Goal: Task Accomplishment & Management: Manage account settings

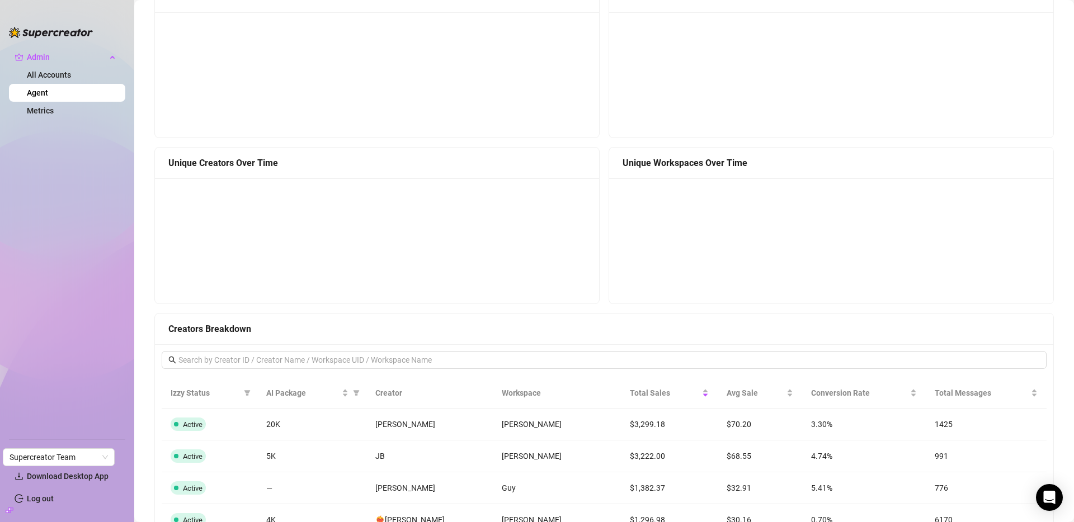
scroll to position [56, 0]
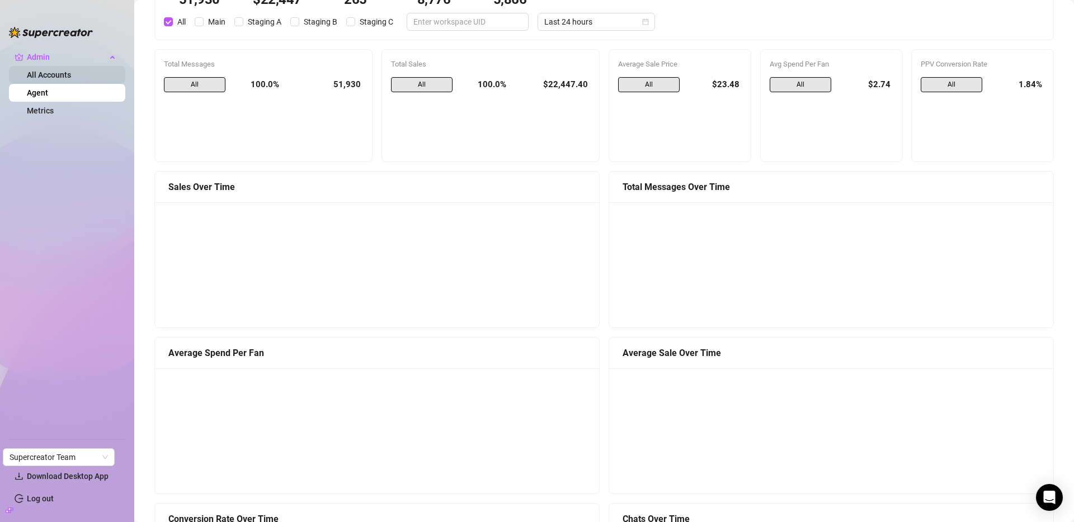
click at [46, 75] on link "All Accounts" at bounding box center [49, 74] width 44 height 9
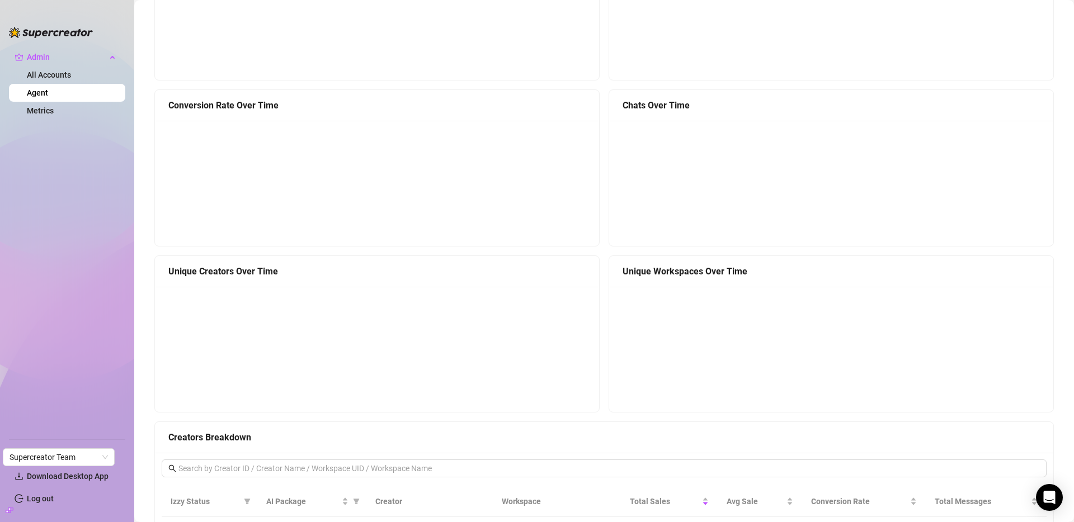
scroll to position [0, 0]
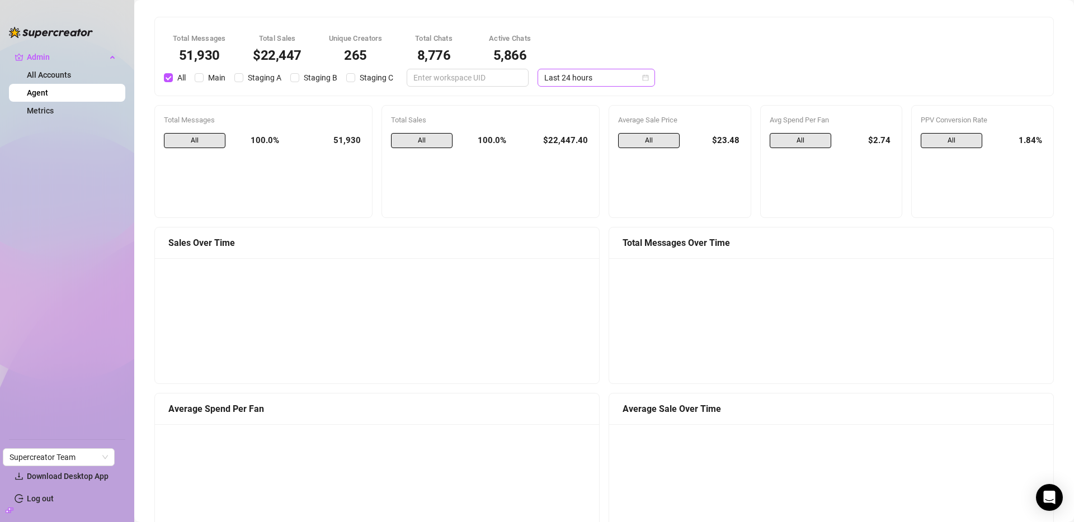
click at [573, 73] on span "Last 24 hours" at bounding box center [596, 77] width 104 height 17
click at [576, 128] on div "Last 30 days" at bounding box center [585, 136] width 113 height 18
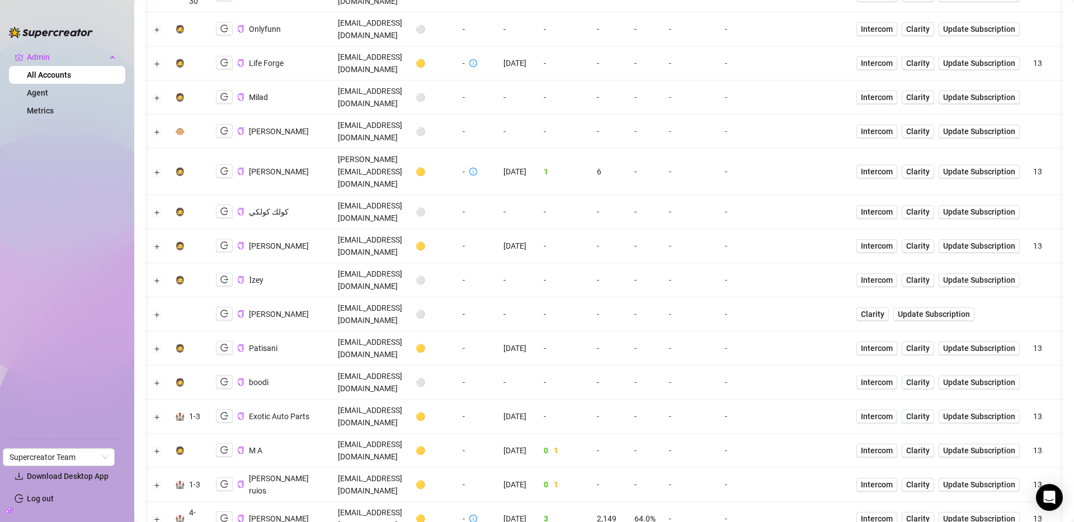
scroll to position [0, 197]
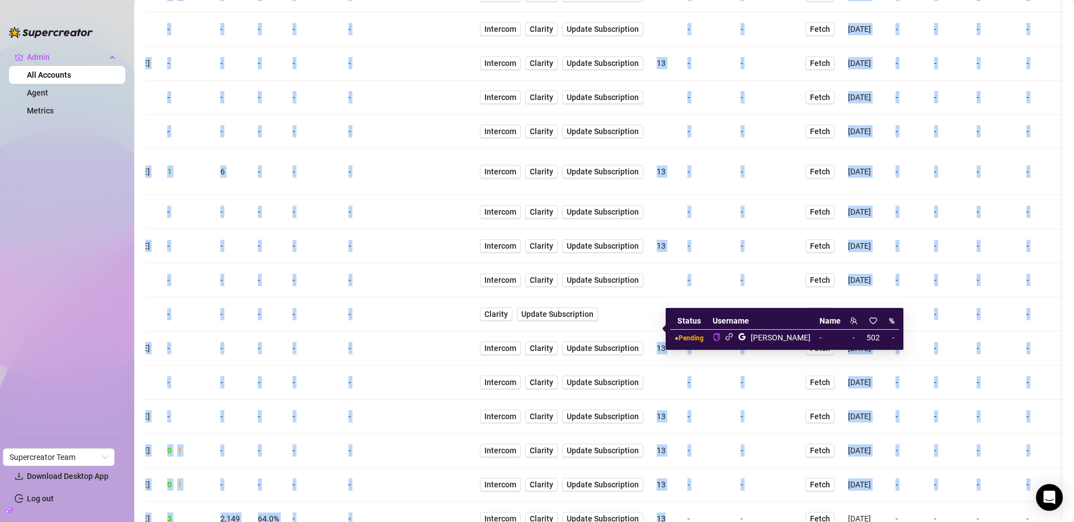
scroll to position [0, 0]
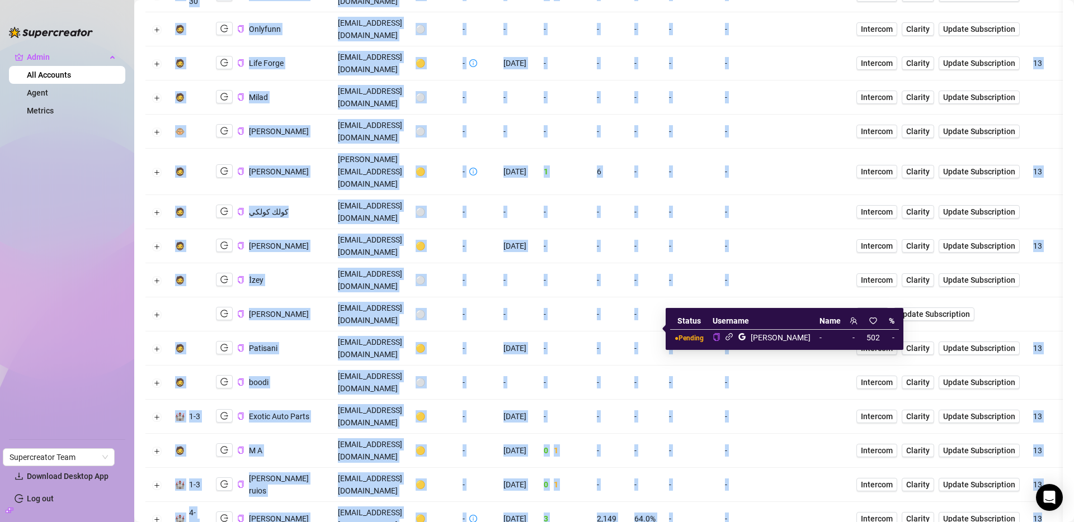
drag, startPoint x: 948, startPoint y: 356, endPoint x: 81, endPoint y: 347, distance: 867.3
click at [81, 347] on div "Admin All Accounts Agent Metrics Settings Download Desktop App Log out Supercre…" at bounding box center [537, 261] width 1074 height 522
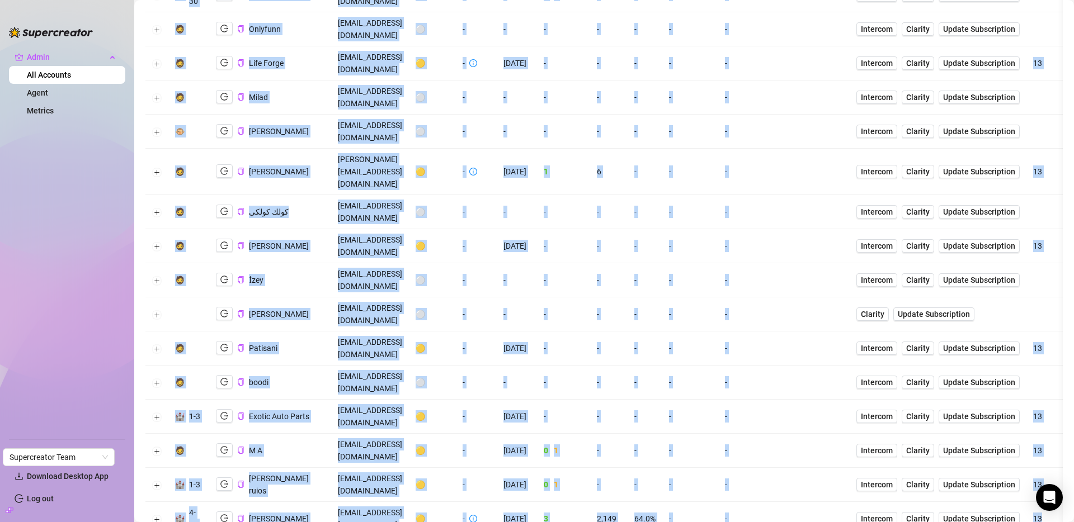
click at [537, 468] on td "[DATE]" at bounding box center [517, 485] width 40 height 34
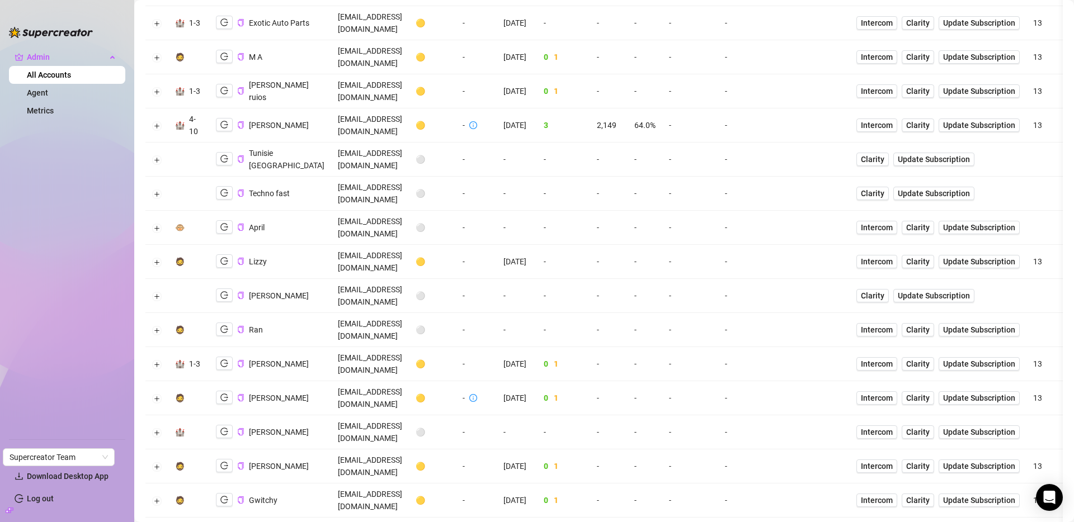
scroll to position [725, 0]
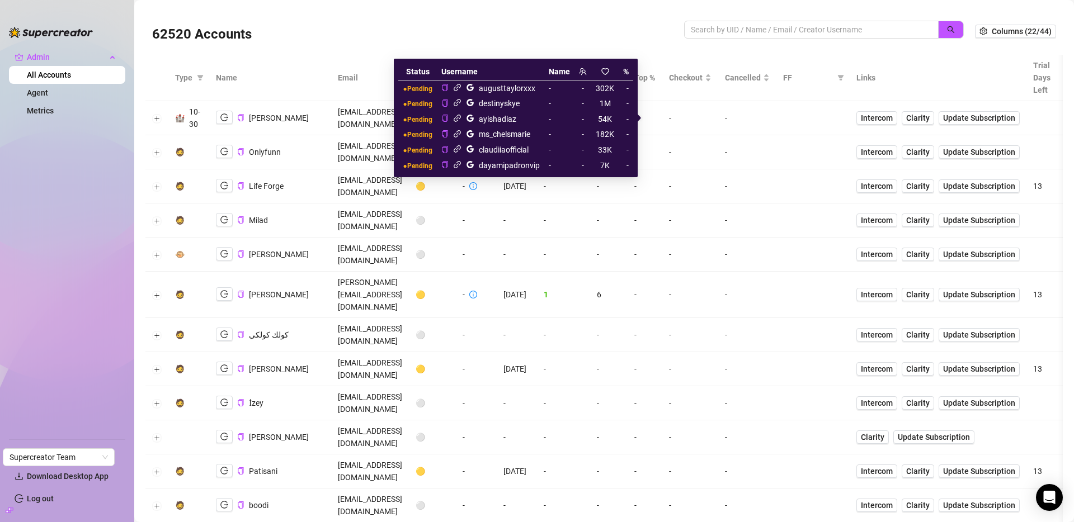
click at [461, 104] on icon "link" at bounding box center [457, 102] width 8 height 8
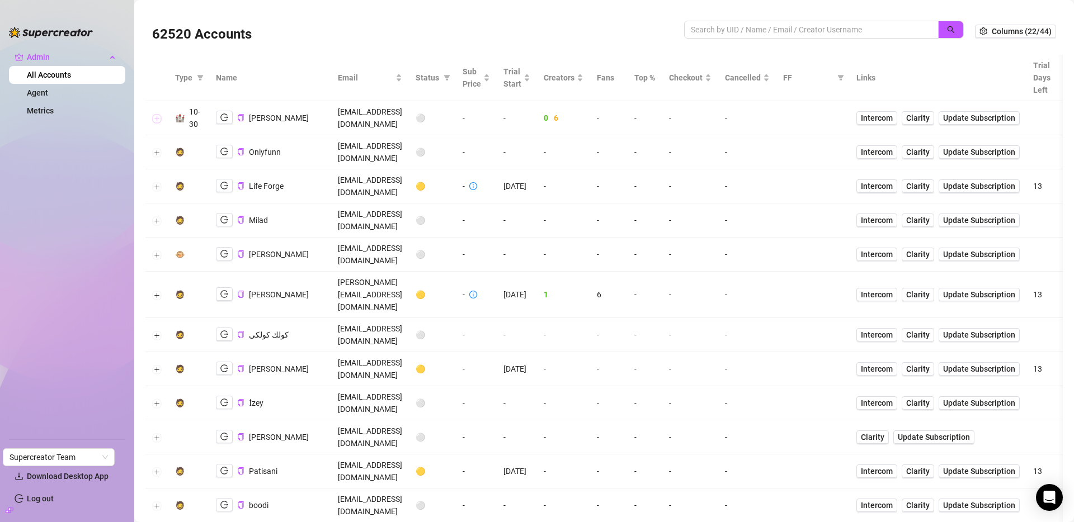
click at [159, 117] on button "Expand row" at bounding box center [157, 118] width 9 height 9
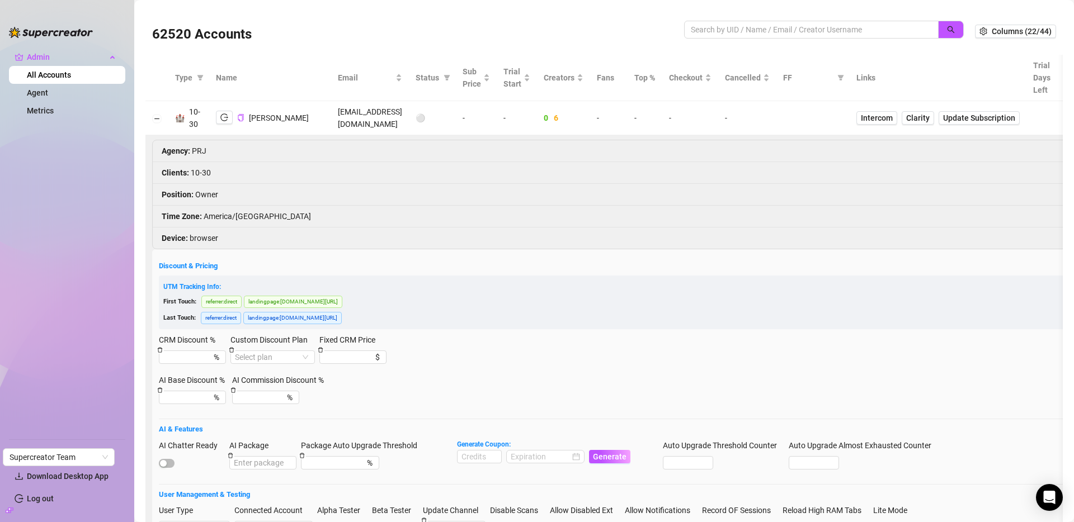
click at [156, 123] on td at bounding box center [156, 118] width 23 height 34
drag, startPoint x: 158, startPoint y: 119, endPoint x: 1009, endPoint y: 275, distance: 865.2
click at [158, 119] on button "Collapse row" at bounding box center [157, 118] width 9 height 9
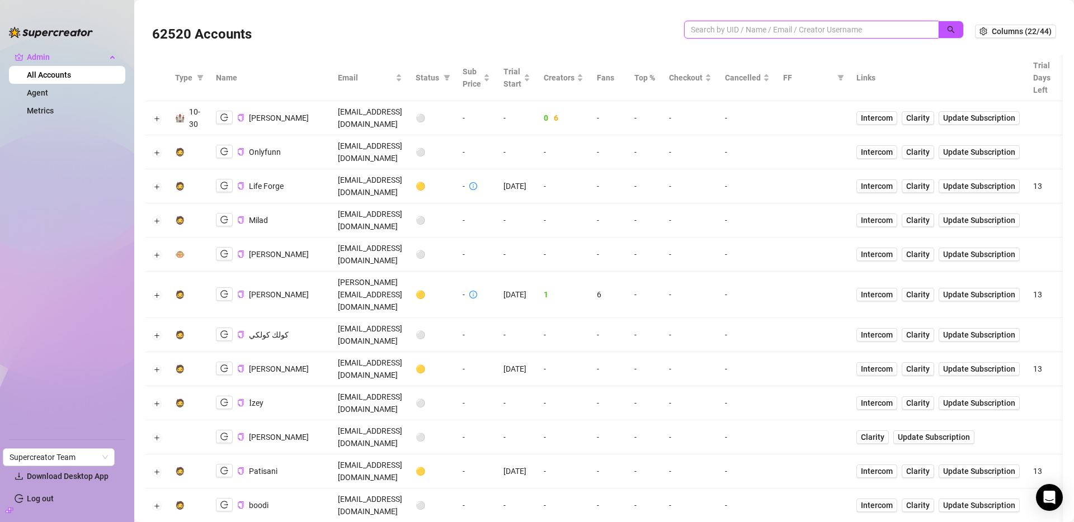
click at [802, 29] on input "search" at bounding box center [807, 29] width 232 height 12
paste input "AzLN4zOzSJXi1bvAieLLzX33eG72"
click at [948, 25] on button "button" at bounding box center [951, 30] width 26 height 18
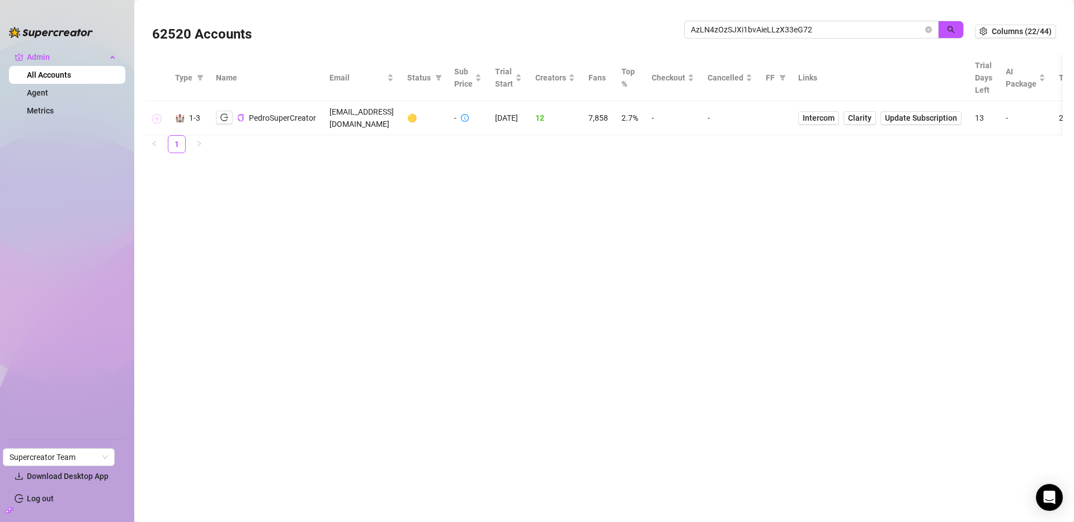
click at [154, 114] on button "Expand row" at bounding box center [157, 118] width 9 height 9
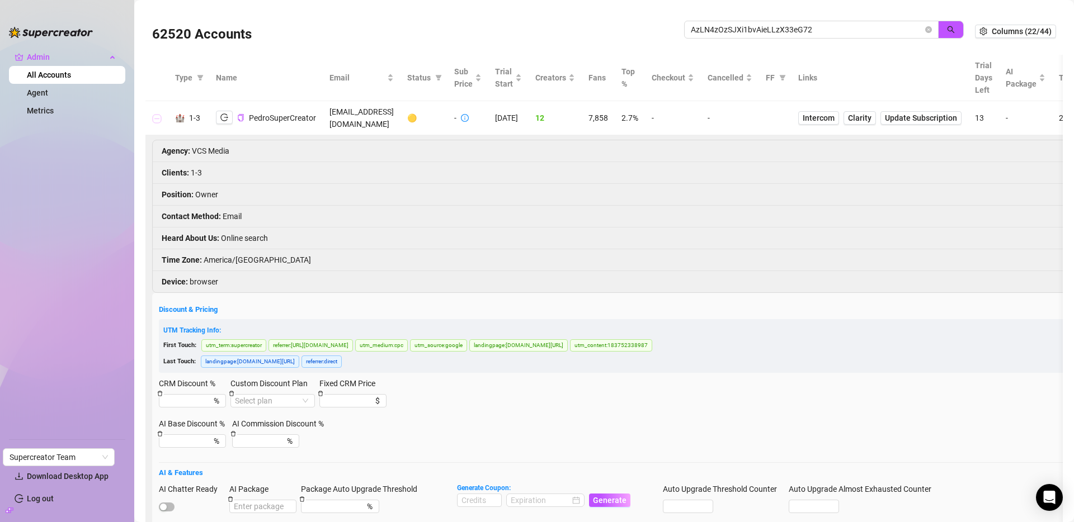
click at [154, 114] on button "Collapse row" at bounding box center [157, 118] width 9 height 9
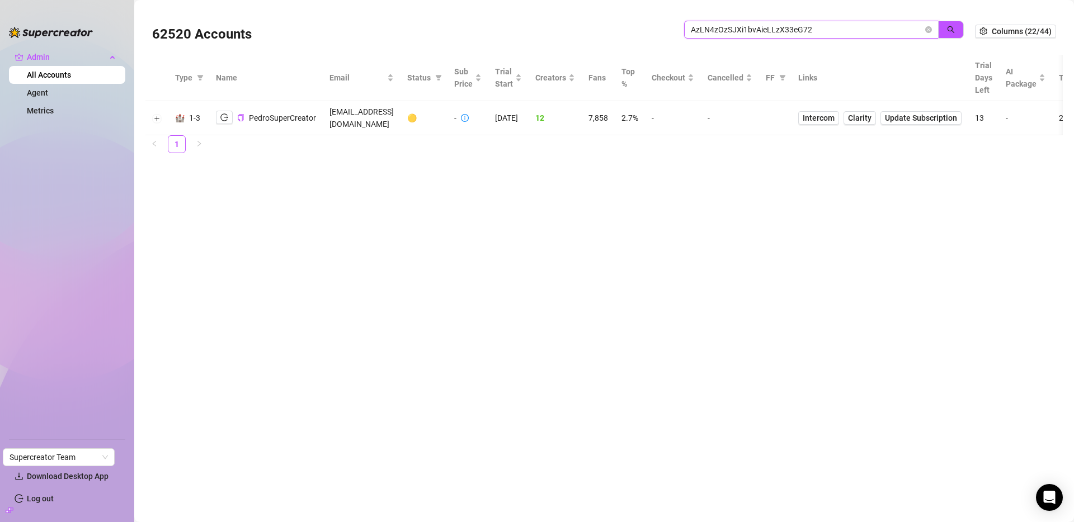
click at [783, 24] on input "AzLN4zOzSJXi1bvAieLLzX33eG72" at bounding box center [807, 29] width 232 height 12
paste input "Vasquez.ghalia@gmail.com"
click at [948, 25] on span "button" at bounding box center [951, 29] width 8 height 9
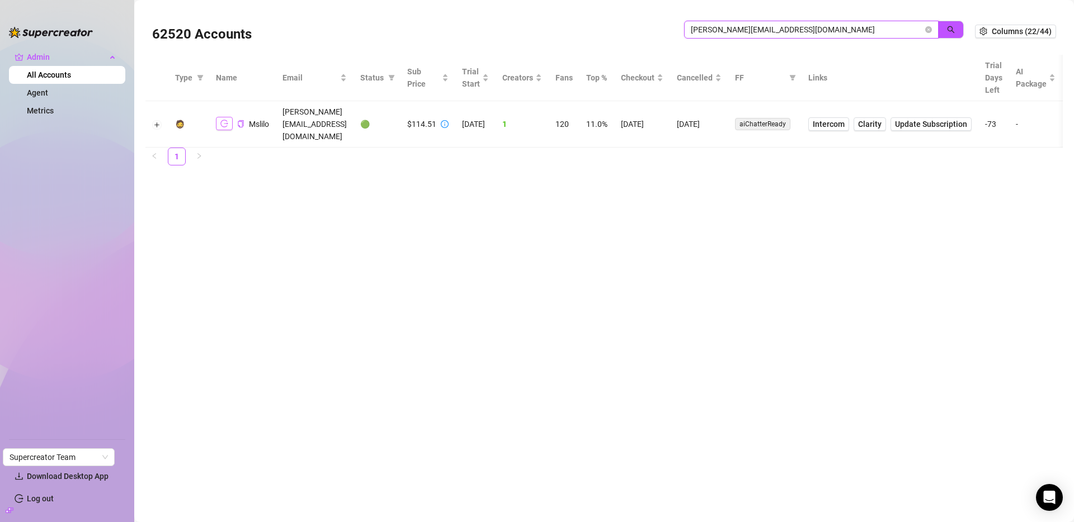
type input "Vasquez.ghalia@gmail.com"
click at [220, 120] on icon "logout" at bounding box center [224, 124] width 8 height 8
click at [159, 120] on button "Expand row" at bounding box center [157, 124] width 9 height 9
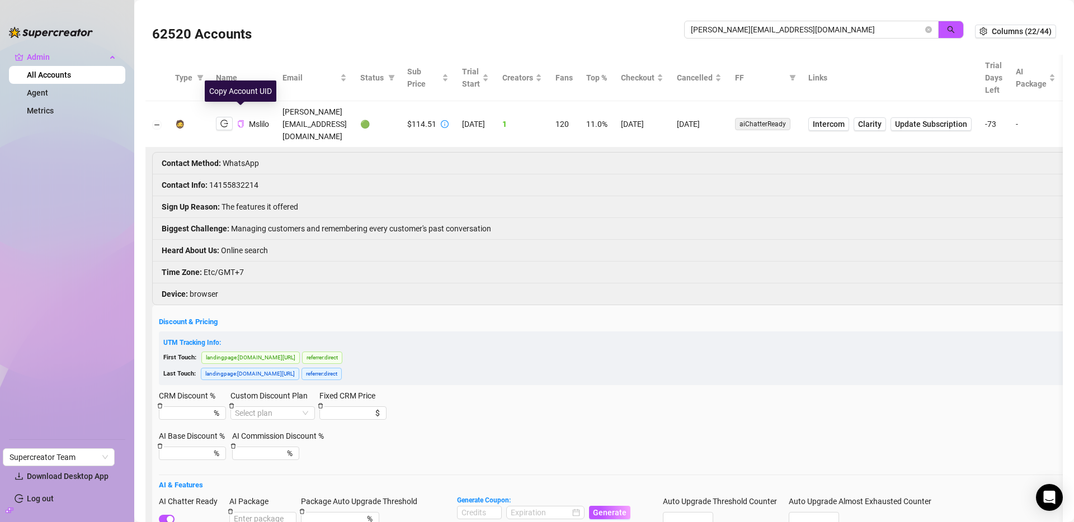
click at [241, 120] on icon "copy" at bounding box center [240, 123] width 7 height 7
click at [925, 29] on icon "close-circle" at bounding box center [928, 29] width 7 height 7
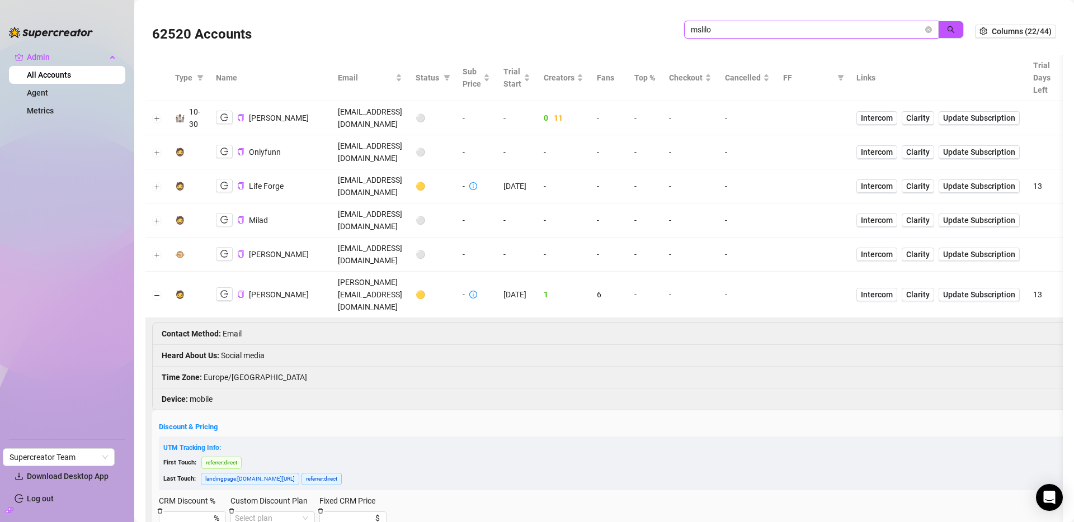
type input "mslilo"
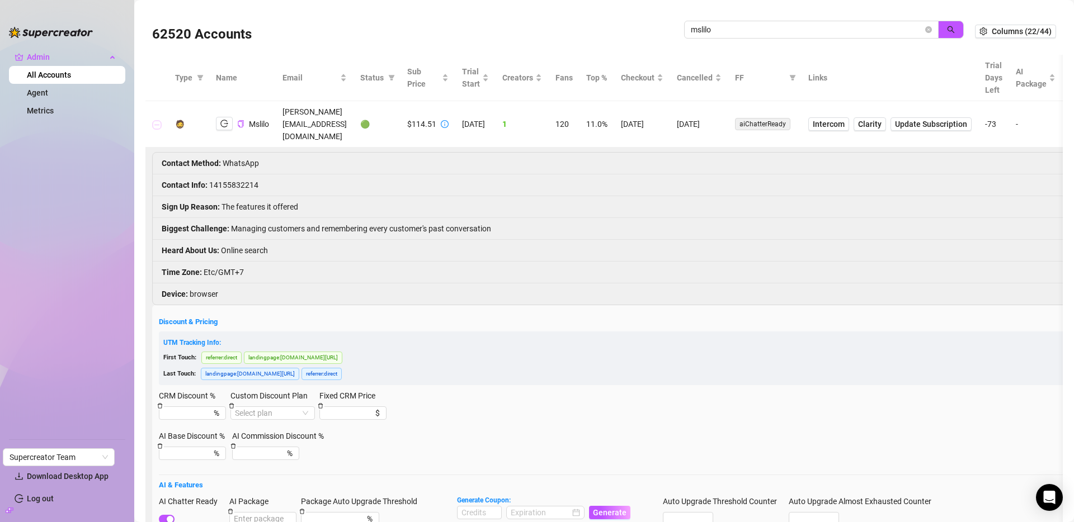
click at [158, 120] on button "Collapse row" at bounding box center [157, 124] width 9 height 9
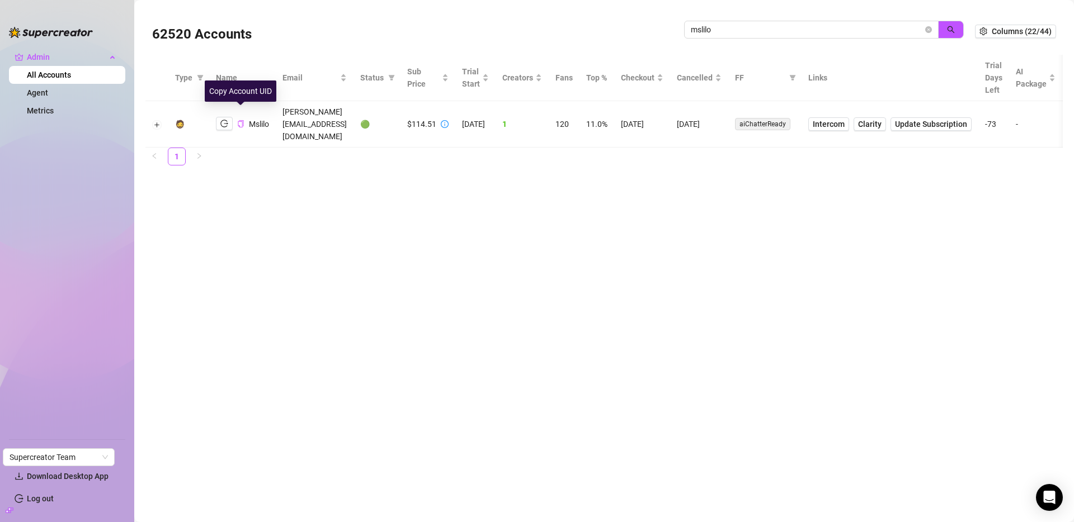
drag, startPoint x: 242, startPoint y: 111, endPoint x: 290, endPoint y: 116, distance: 47.8
click at [242, 120] on icon "copy" at bounding box center [241, 123] width 6 height 7
click at [157, 120] on button "Expand row" at bounding box center [157, 124] width 9 height 9
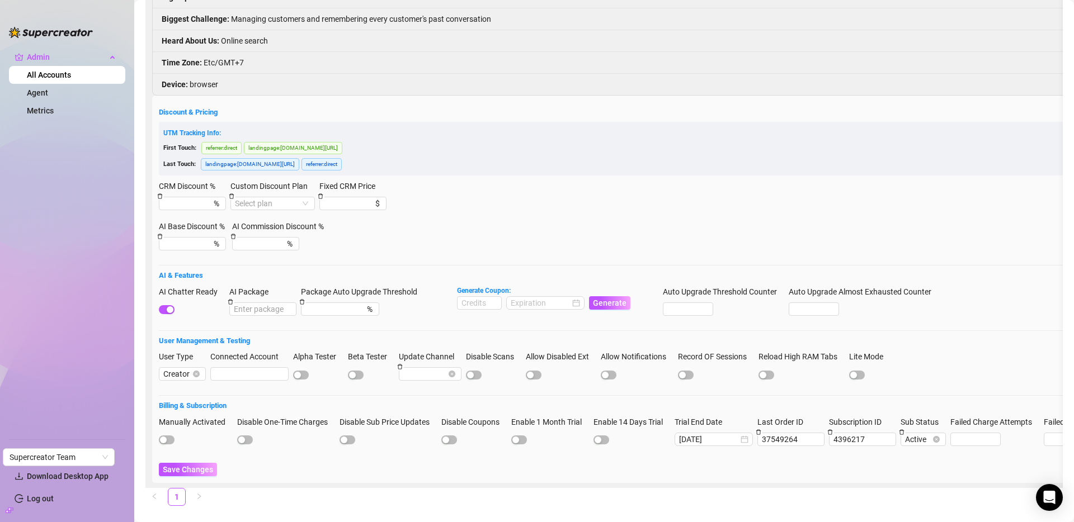
scroll to position [212, 0]
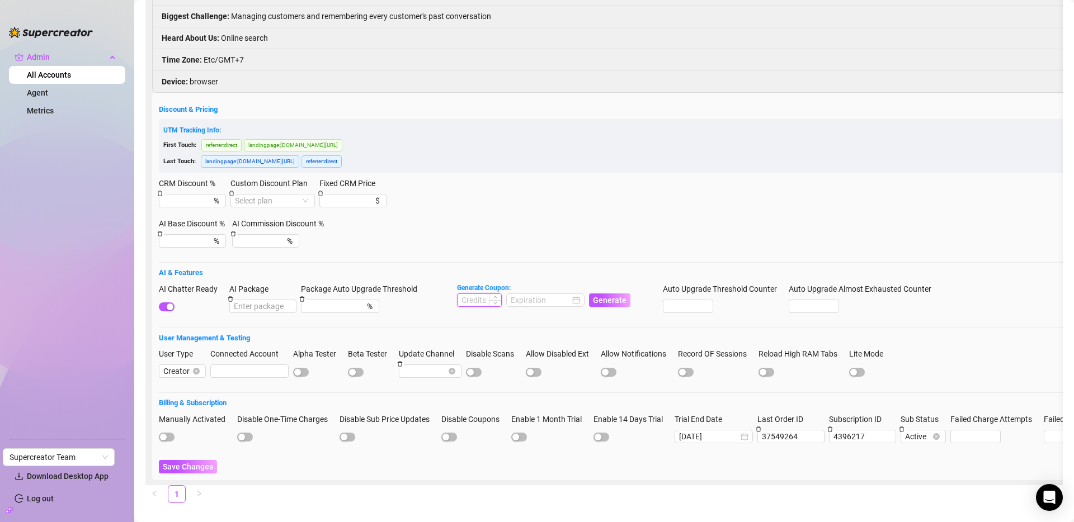
click at [484, 294] on input at bounding box center [479, 300] width 44 height 12
type input "1500"
click at [561, 294] on input at bounding box center [539, 300] width 59 height 12
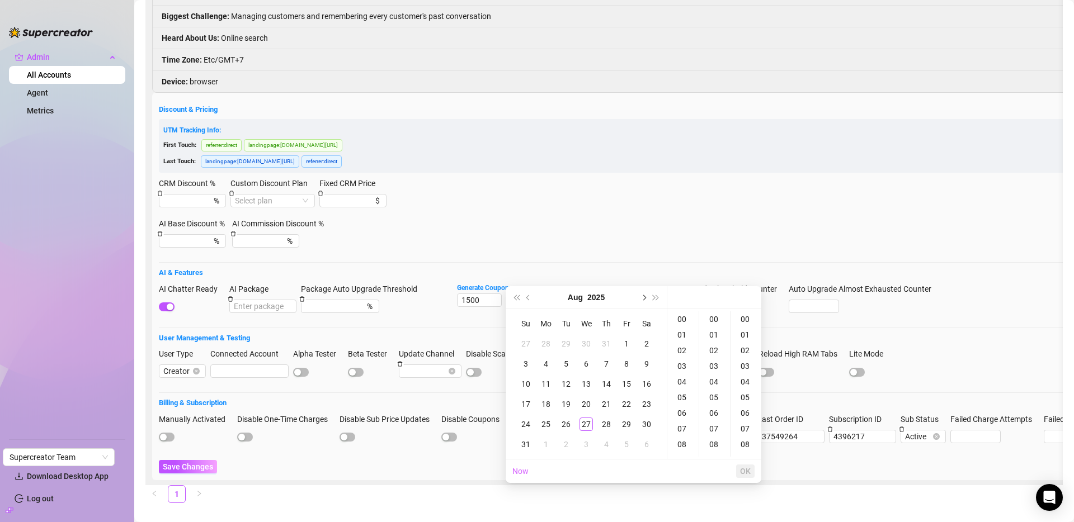
click at [642, 295] on span "Next month (PageDown)" at bounding box center [643, 298] width 6 height 6
click at [644, 364] on div "13" at bounding box center [646, 363] width 13 height 13
type input "2025-09-13 00:00:00"
click at [747, 470] on span "OK" at bounding box center [745, 471] width 11 height 9
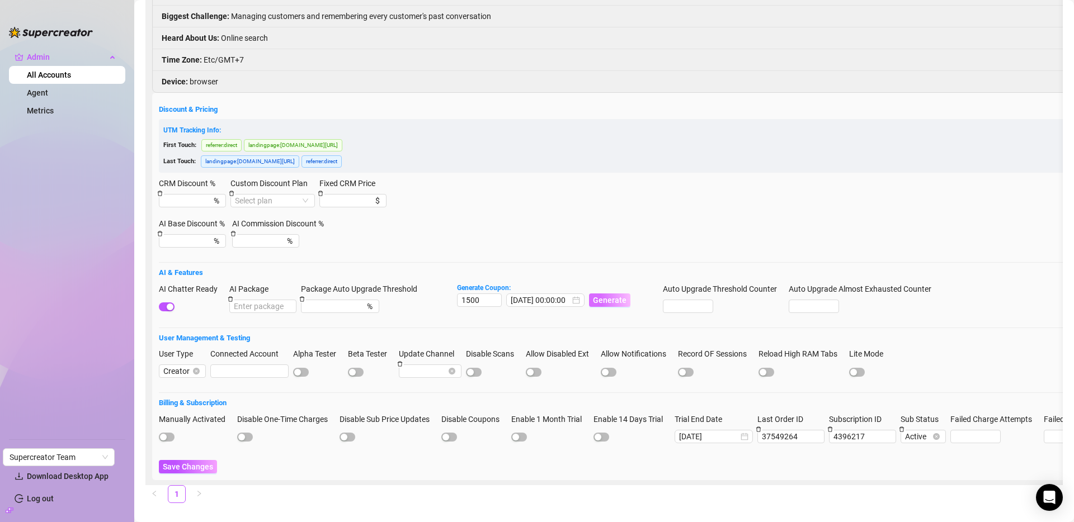
click at [607, 296] on span "Generate" at bounding box center [610, 300] width 34 height 9
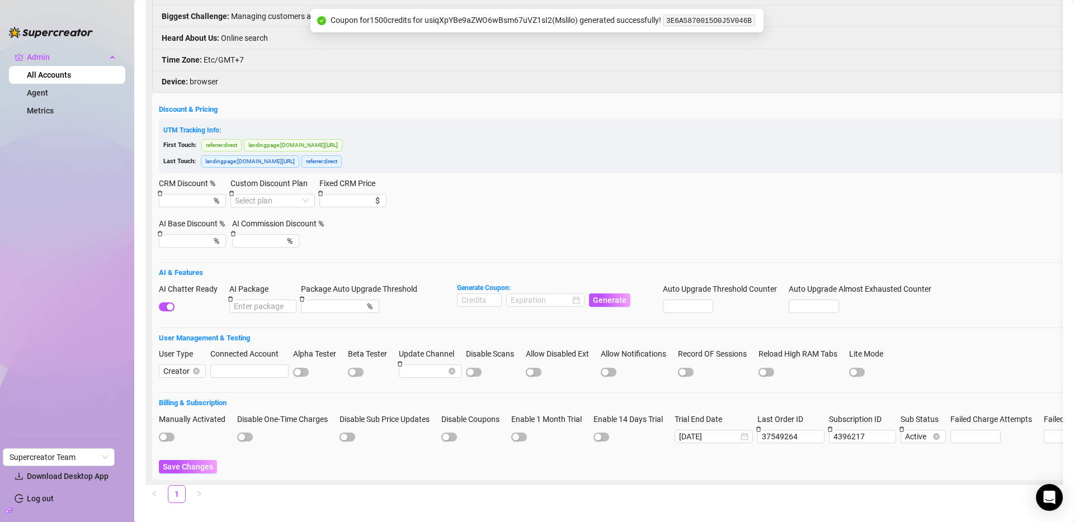
click at [693, 24] on code "3E6A5870015O0J5V046B" at bounding box center [709, 21] width 92 height 12
copy code "3E6A5870015O0J5V046B"
click at [863, 48] on ul "Contact Method : WhatsApp Contact Info : 14155832214 Sign Up Reason : The featu…" at bounding box center [768, 16] width 1231 height 152
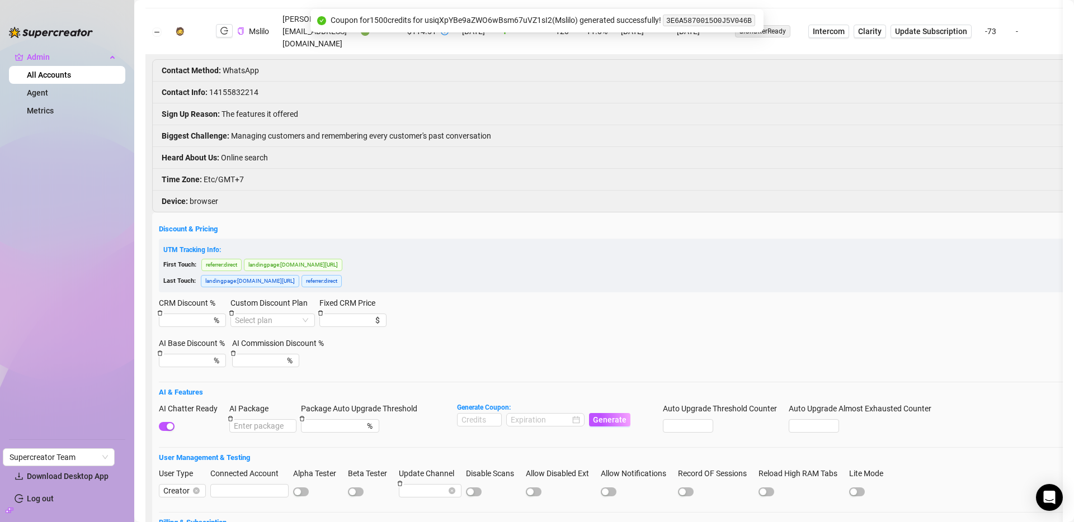
scroll to position [0, 0]
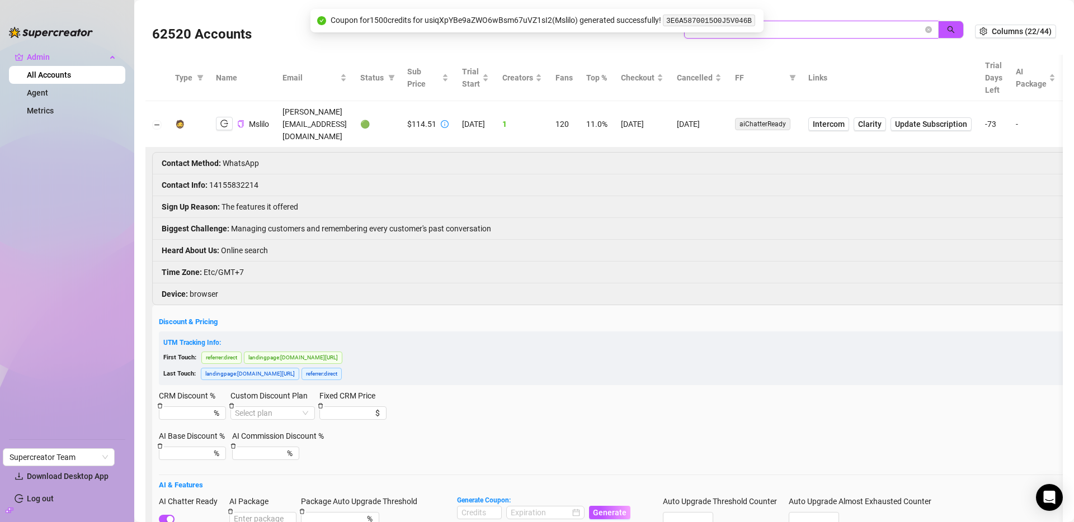
click at [835, 34] on input "mslilo" at bounding box center [807, 29] width 232 height 12
click at [836, 33] on input "mslilo" at bounding box center [807, 29] width 232 height 12
paste input "pdmsocials"
click at [947, 27] on button "button" at bounding box center [951, 30] width 26 height 18
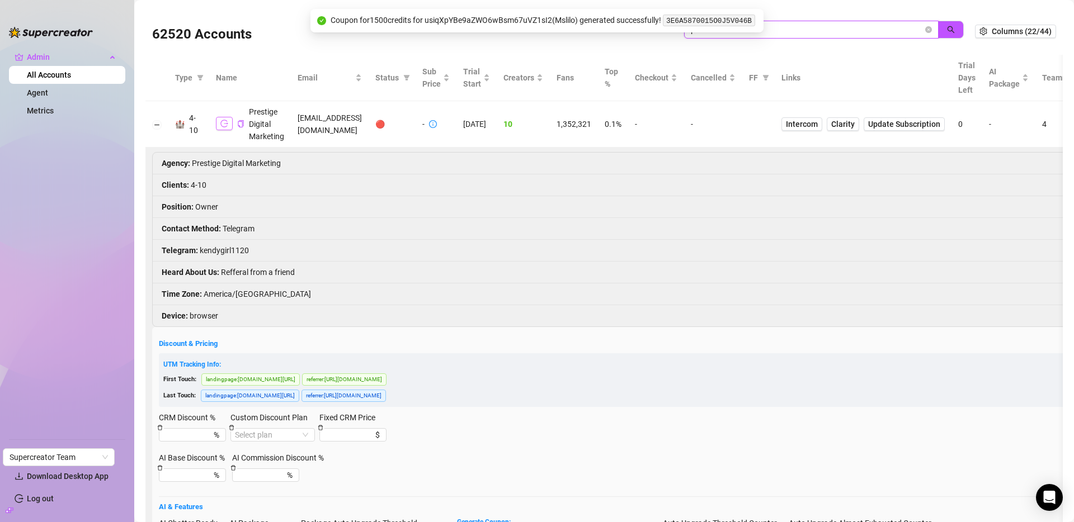
type input "pdmsocials"
click at [225, 122] on icon "logout" at bounding box center [224, 124] width 8 height 8
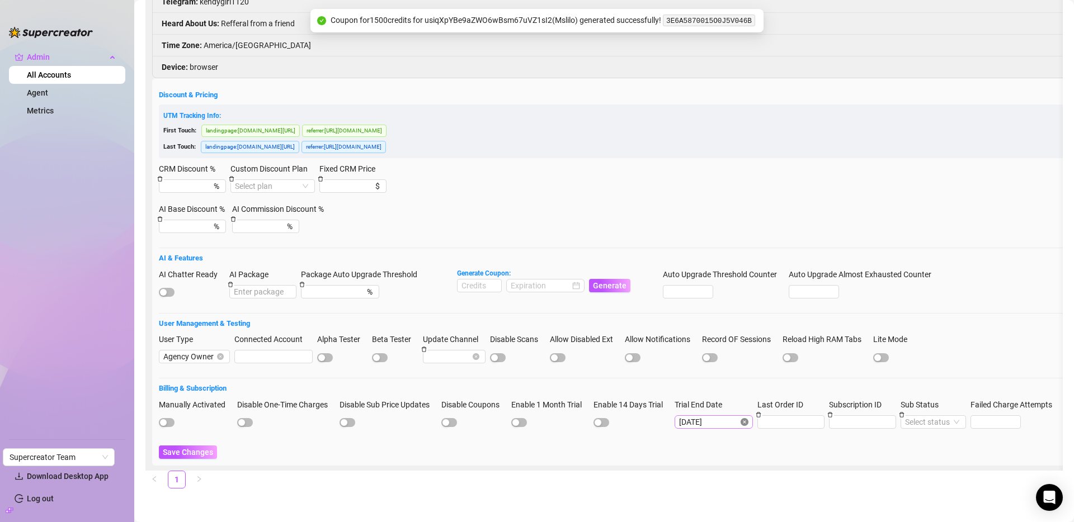
click at [748, 418] on icon "close-circle" at bounding box center [744, 422] width 8 height 8
click at [726, 416] on input "Trial End Date" at bounding box center [708, 422] width 59 height 12
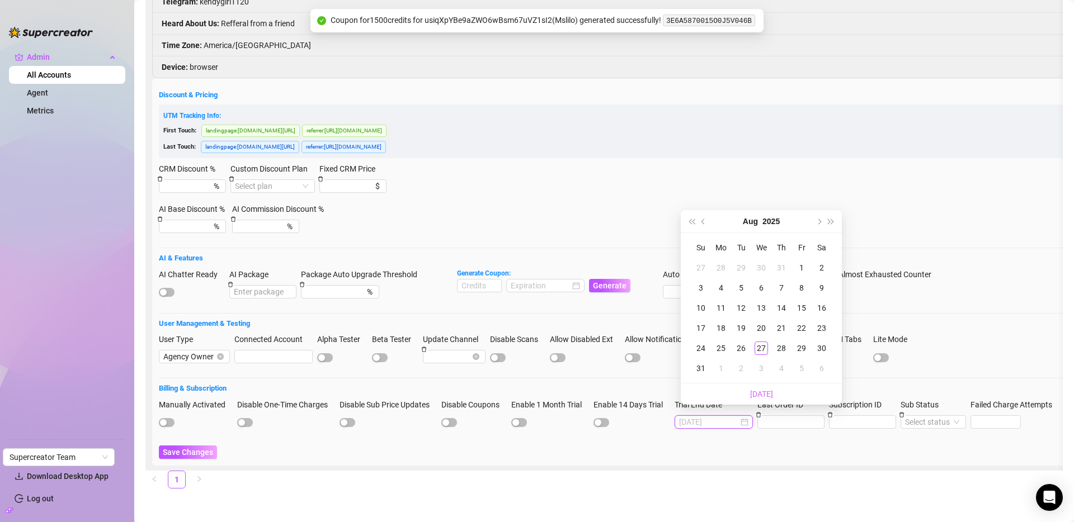
type input "2025-08-01"
click at [821, 219] on button "Next month (PageDown)" at bounding box center [818, 221] width 12 height 22
click at [761, 268] on div "3" at bounding box center [760, 267] width 13 height 13
click at [724, 416] on input "2025-09-03" at bounding box center [708, 422] width 59 height 12
click at [701, 221] on span "Previous month (PageUp)" at bounding box center [704, 222] width 6 height 6
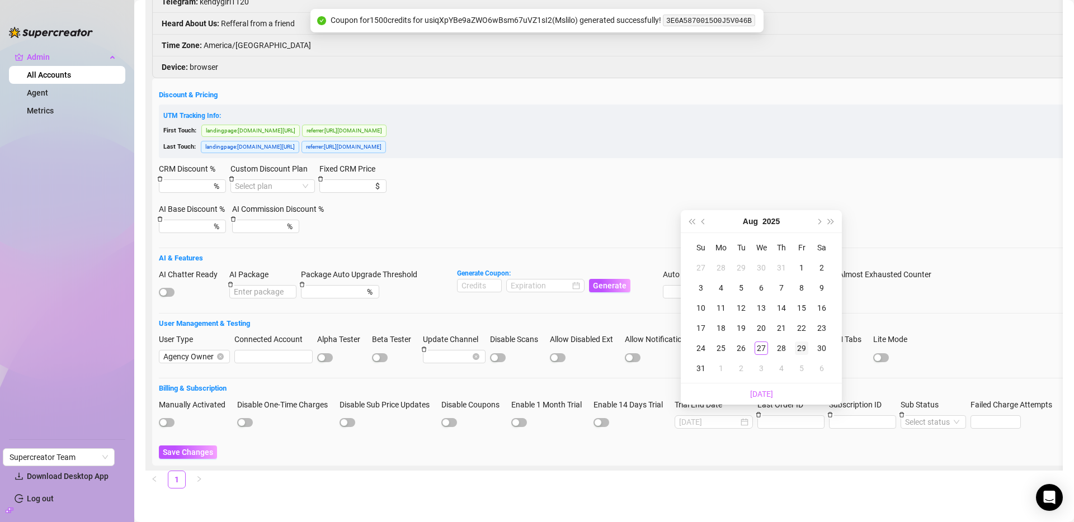
type input "2025-08-29"
click at [800, 347] on div "29" at bounding box center [801, 348] width 13 height 13
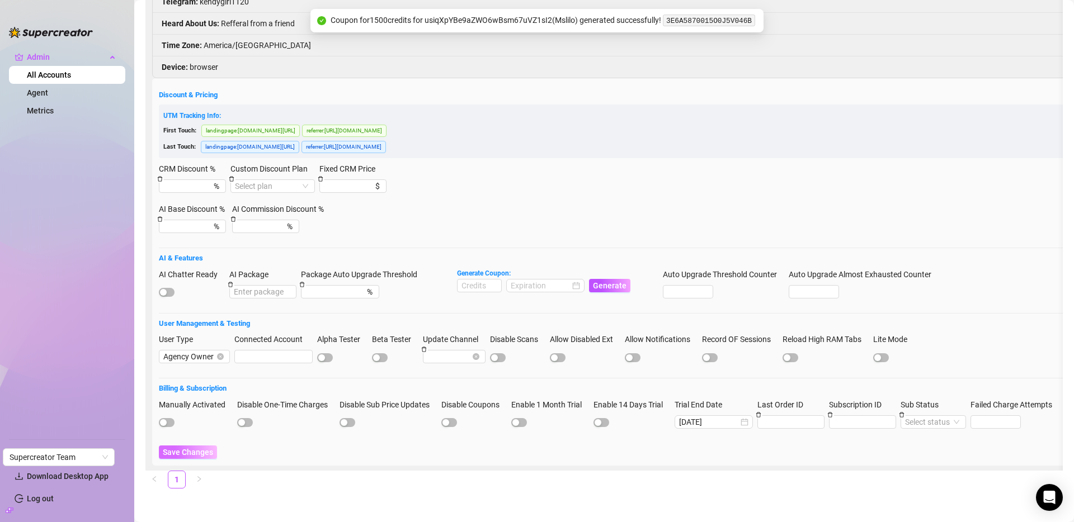
click at [206, 448] on span "Save Changes" at bounding box center [188, 452] width 50 height 9
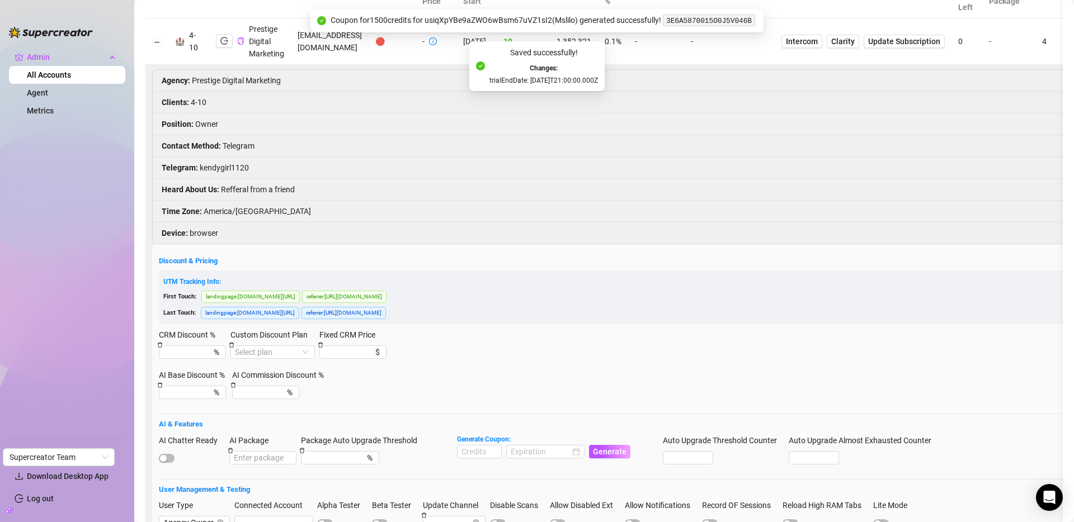
scroll to position [0, 0]
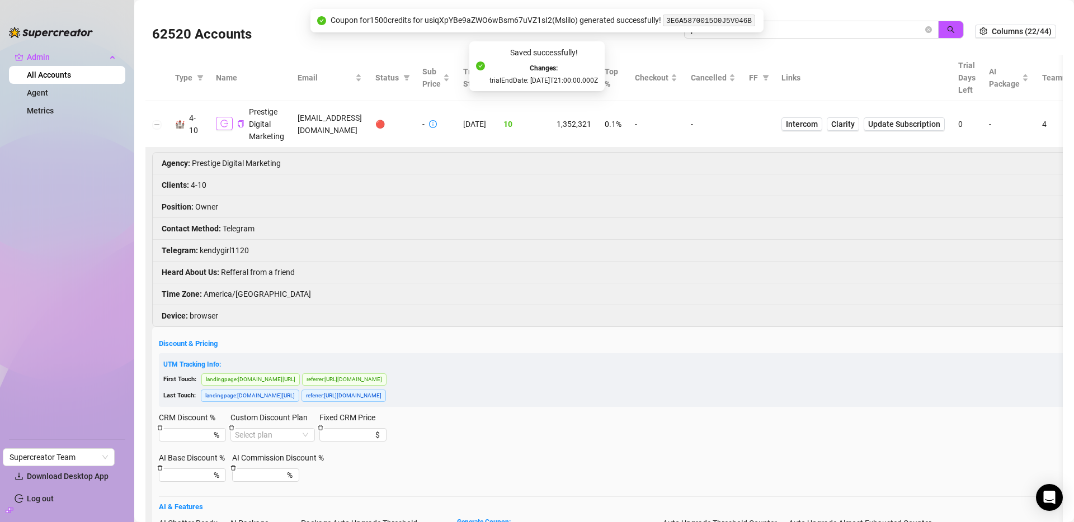
click at [221, 124] on icon "logout" at bounding box center [224, 124] width 8 height 8
click at [240, 124] on icon "copy" at bounding box center [240, 123] width 7 height 7
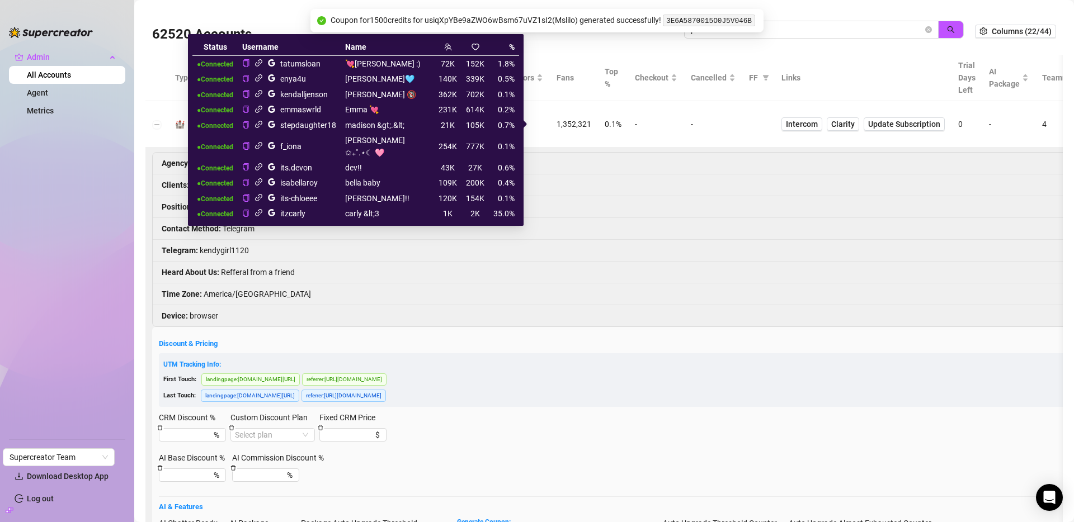
click at [262, 63] on icon "link" at bounding box center [258, 62] width 7 height 7
click at [263, 76] on icon "link" at bounding box center [258, 78] width 8 height 8
click at [263, 93] on icon "link" at bounding box center [258, 93] width 8 height 8
click at [263, 108] on icon "link" at bounding box center [258, 109] width 8 height 8
click at [262, 124] on icon "link" at bounding box center [258, 124] width 7 height 7
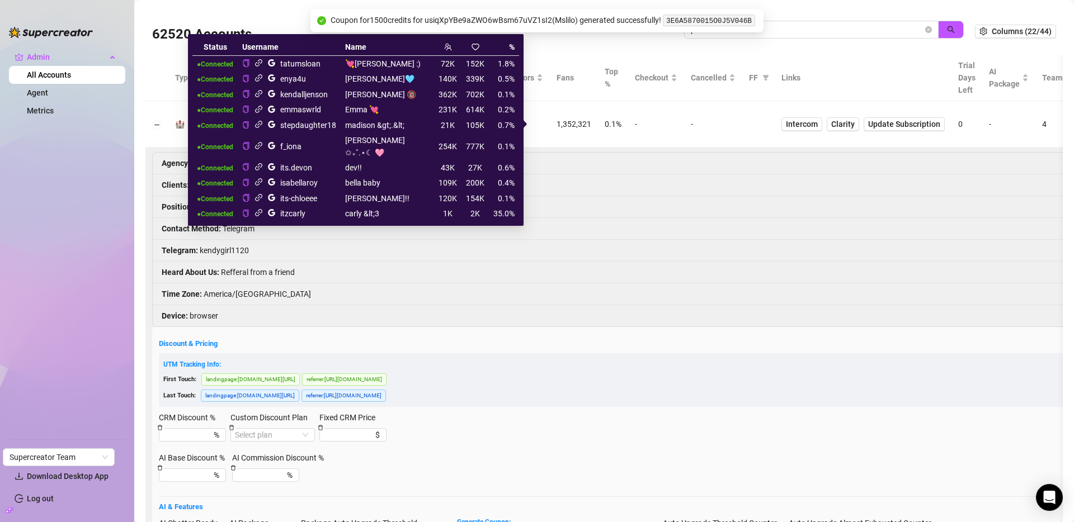
click at [262, 142] on icon "link" at bounding box center [258, 145] width 7 height 7
click at [263, 163] on icon "link" at bounding box center [258, 167] width 8 height 8
click at [262, 178] on icon "link" at bounding box center [258, 181] width 7 height 7
click at [263, 193] on icon "link" at bounding box center [258, 197] width 8 height 8
click at [262, 209] on icon "link" at bounding box center [258, 212] width 7 height 7
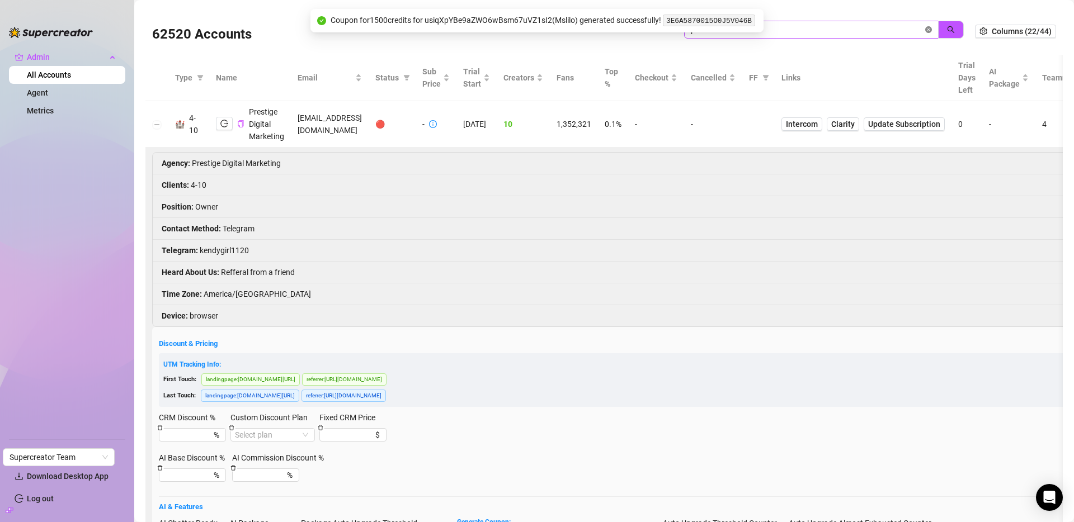
click at [925, 27] on icon "close-circle" at bounding box center [928, 29] width 7 height 7
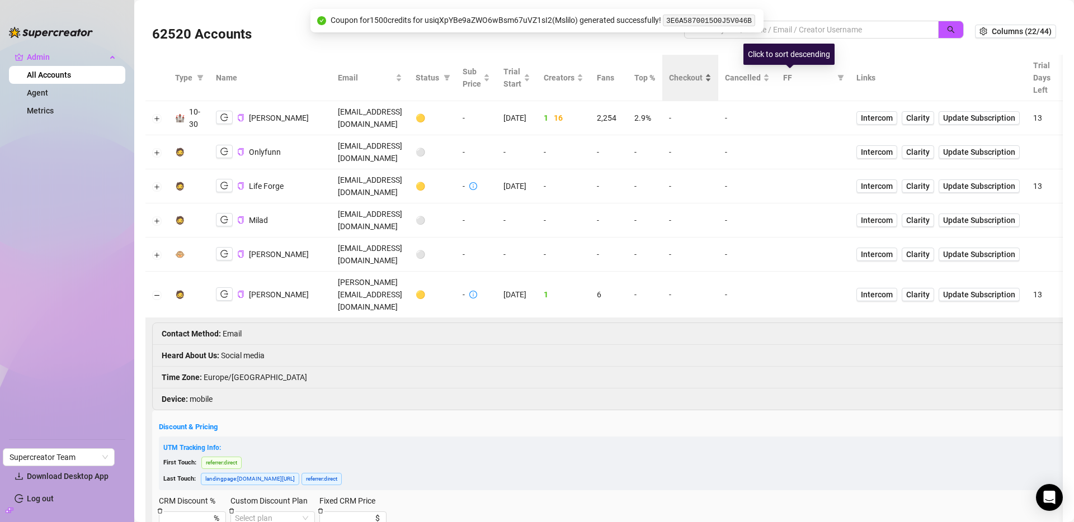
click at [702, 78] on span "Checkout" at bounding box center [686, 78] width 34 height 12
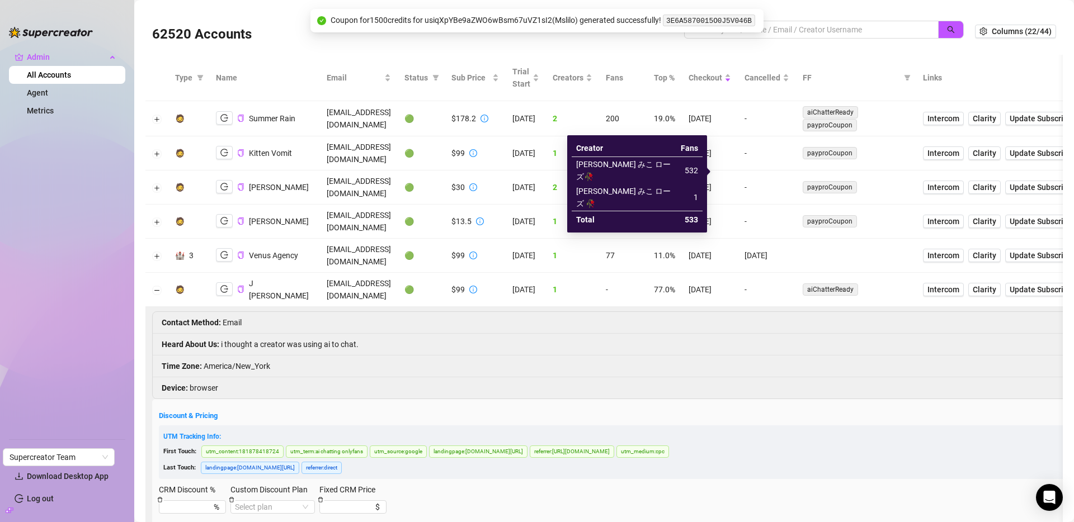
click at [619, 183] on span "533" at bounding box center [612, 187] width 13 height 9
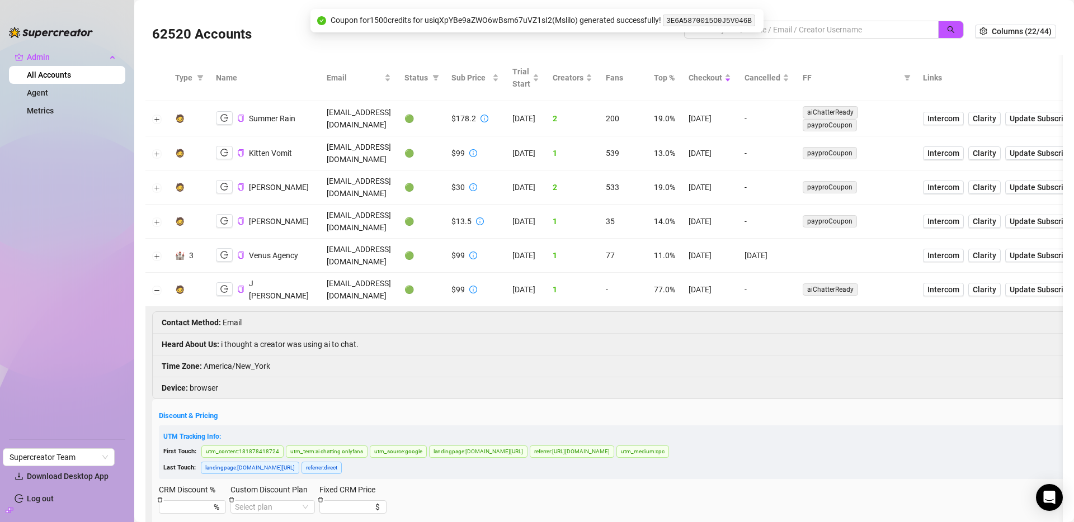
click at [647, 138] on td "539" at bounding box center [623, 153] width 48 height 34
click at [599, 147] on td "1" at bounding box center [572, 153] width 53 height 34
click at [592, 84] on div "Creators" at bounding box center [572, 78] width 40 height 12
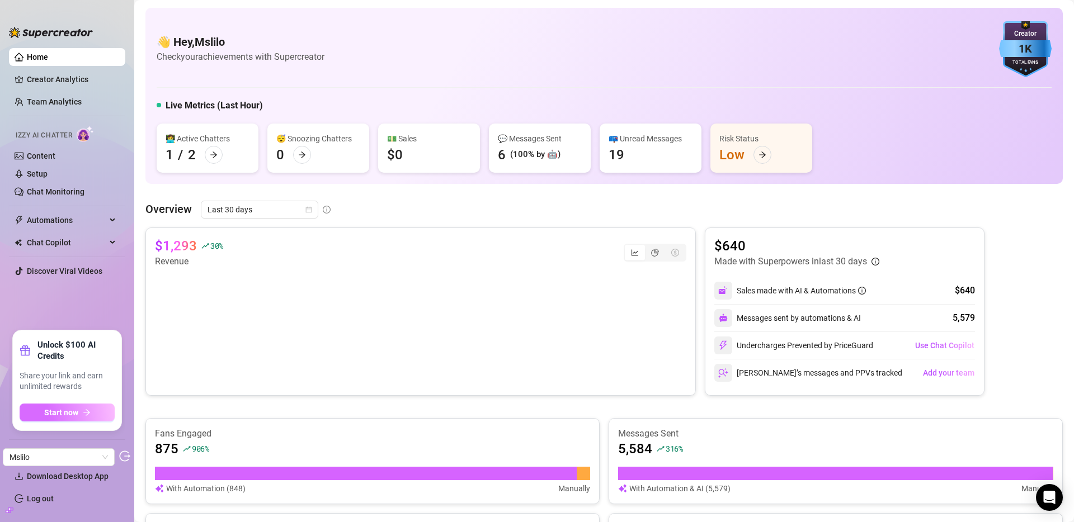
click at [63, 412] on span "Start now" at bounding box center [61, 412] width 34 height 9
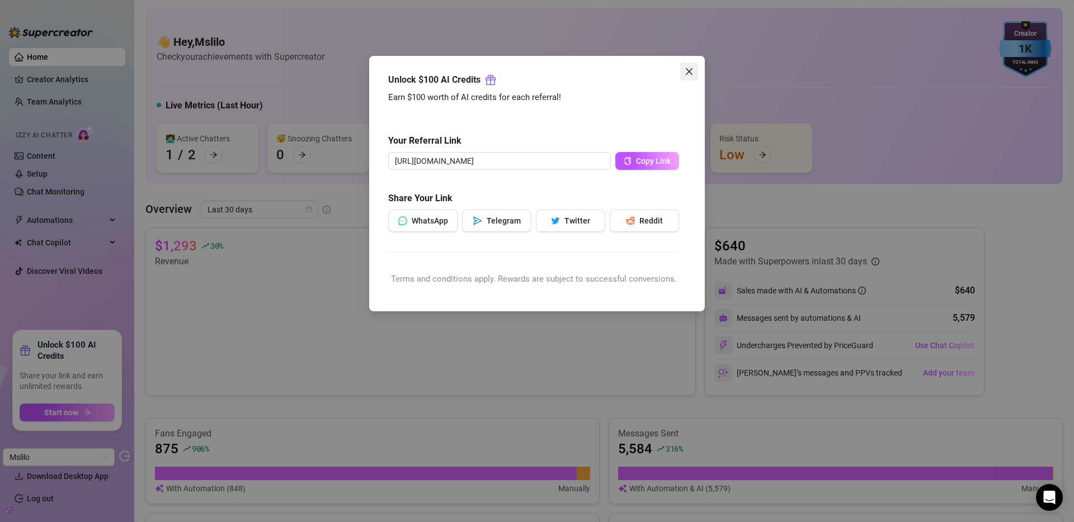
click at [694, 69] on span "Close" at bounding box center [689, 71] width 18 height 9
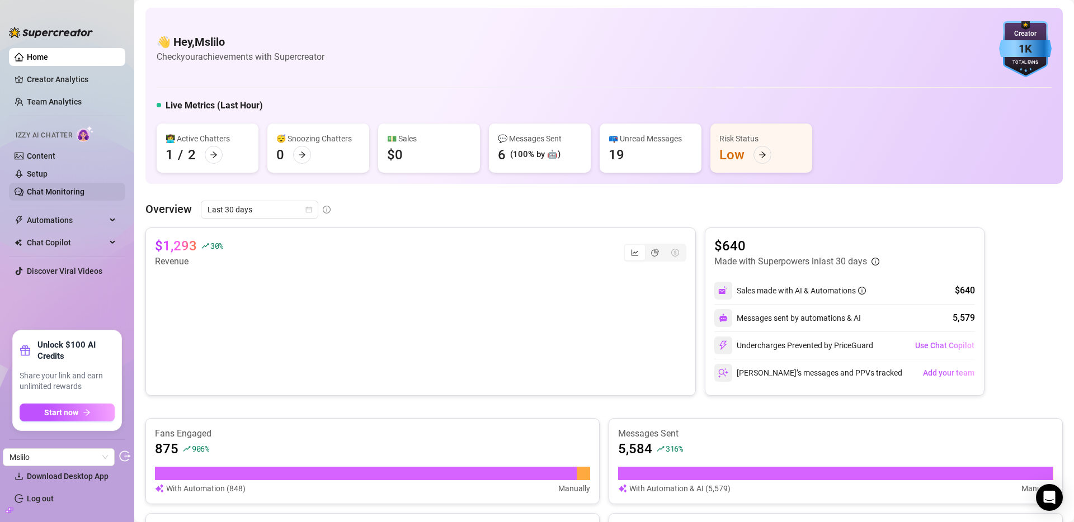
click at [68, 190] on link "Chat Monitoring" at bounding box center [56, 191] width 58 height 9
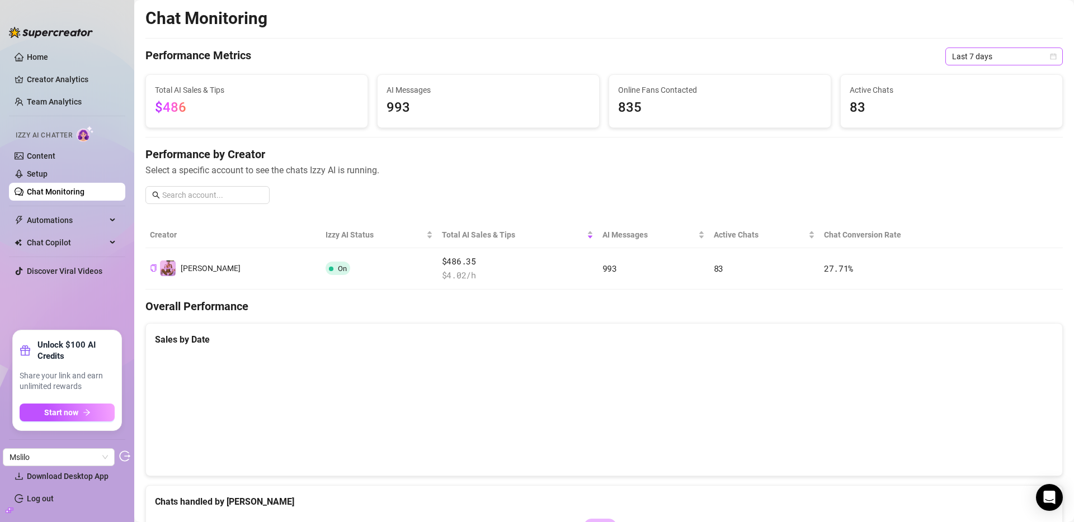
click at [1001, 49] on span "Last 7 days" at bounding box center [1004, 56] width 104 height 17
click at [980, 137] on div "Last 90 days" at bounding box center [995, 132] width 100 height 12
click at [59, 455] on span "Mslilo" at bounding box center [59, 457] width 98 height 17
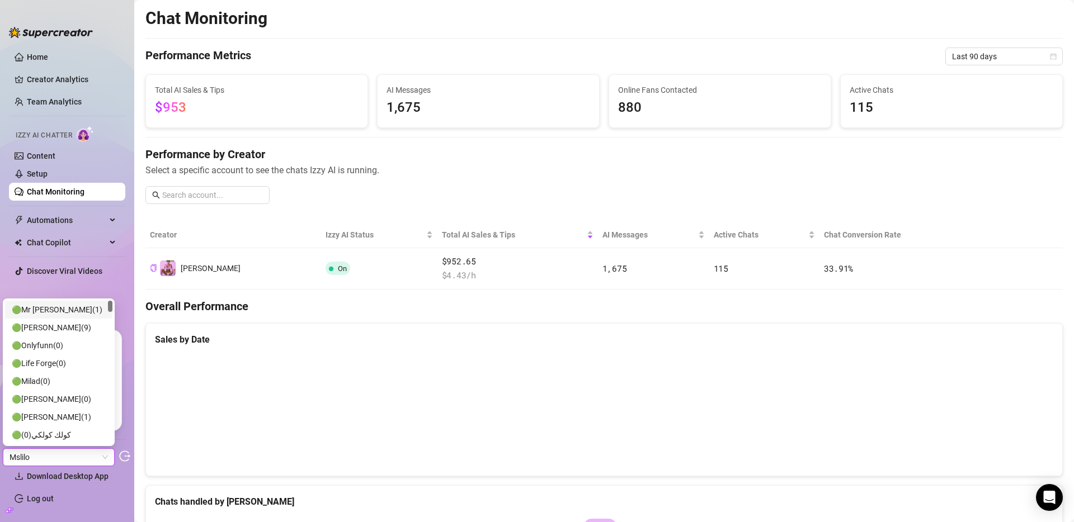
click at [59, 455] on span "Mslilo" at bounding box center [59, 457] width 98 height 17
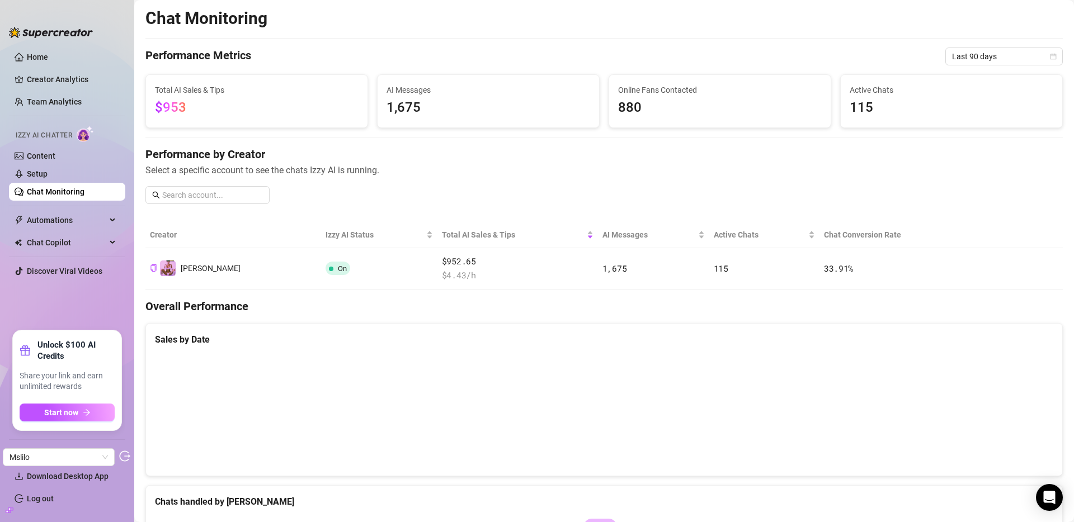
drag, startPoint x: 55, startPoint y: 299, endPoint x: 48, endPoint y: 290, distance: 12.0
click at [55, 299] on ul "Home Creator Analytics Team Analytics Izzy AI Chatter Content Setup Chat Monito…" at bounding box center [67, 185] width 116 height 282
click at [48, 53] on link "Home" at bounding box center [37, 57] width 21 height 9
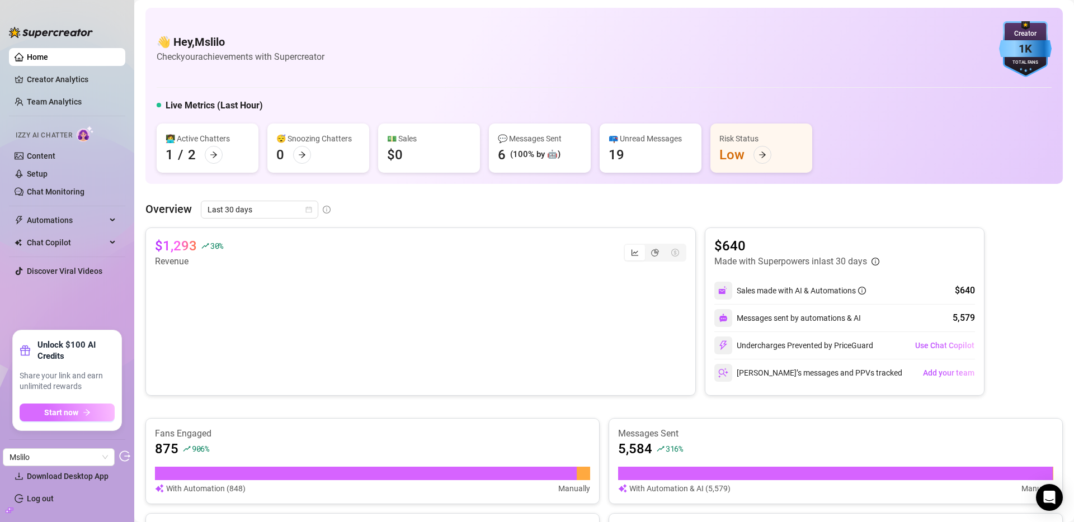
click at [50, 409] on span "Start now" at bounding box center [61, 412] width 34 height 9
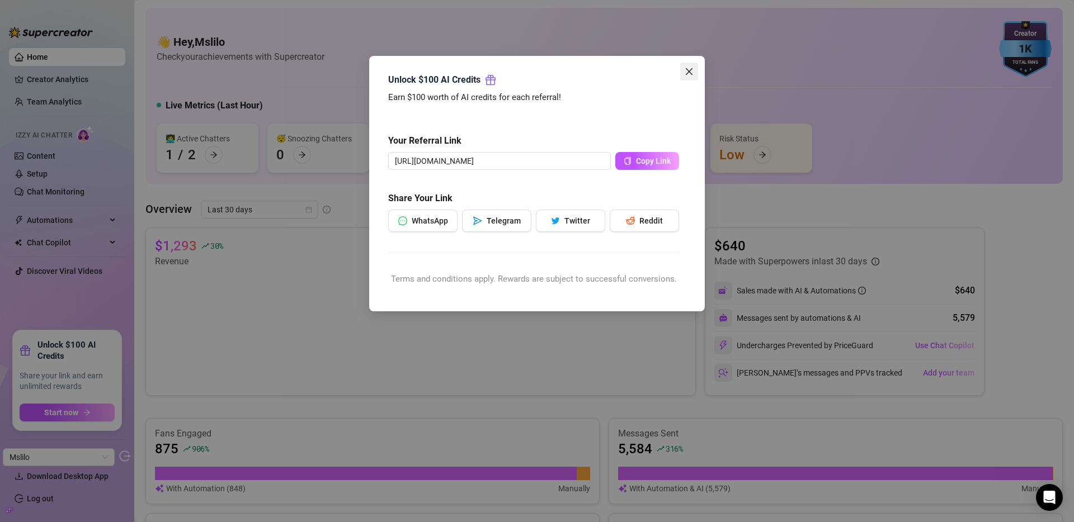
click at [687, 75] on icon "close" at bounding box center [688, 71] width 9 height 9
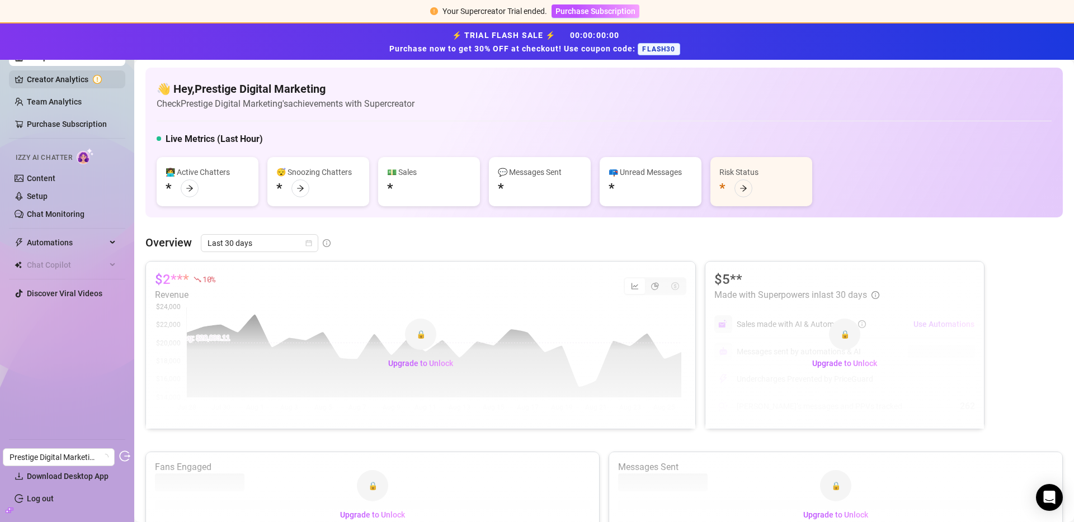
click at [56, 83] on link "Creator Analytics" at bounding box center [71, 79] width 89 height 18
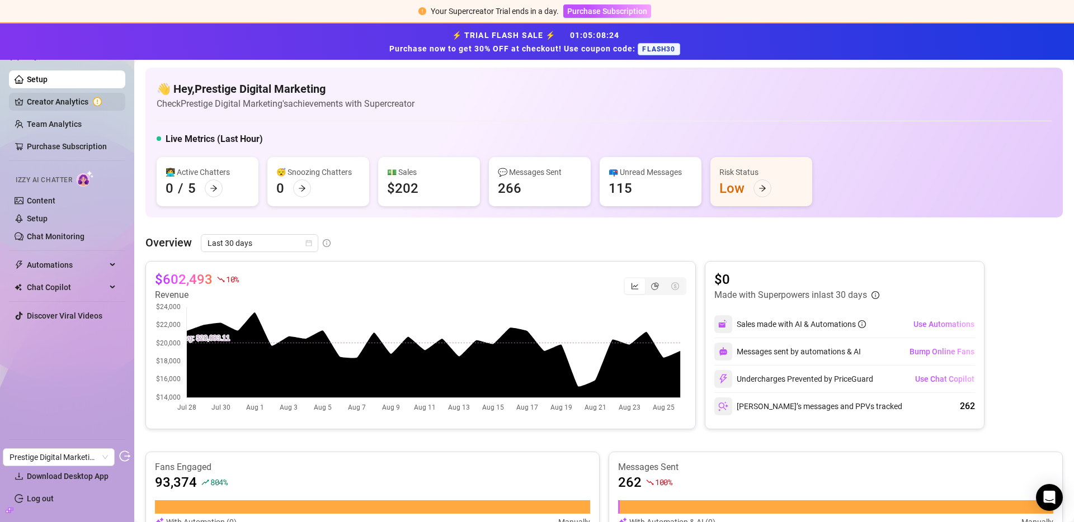
click at [57, 107] on link "Creator Analytics" at bounding box center [71, 102] width 89 height 18
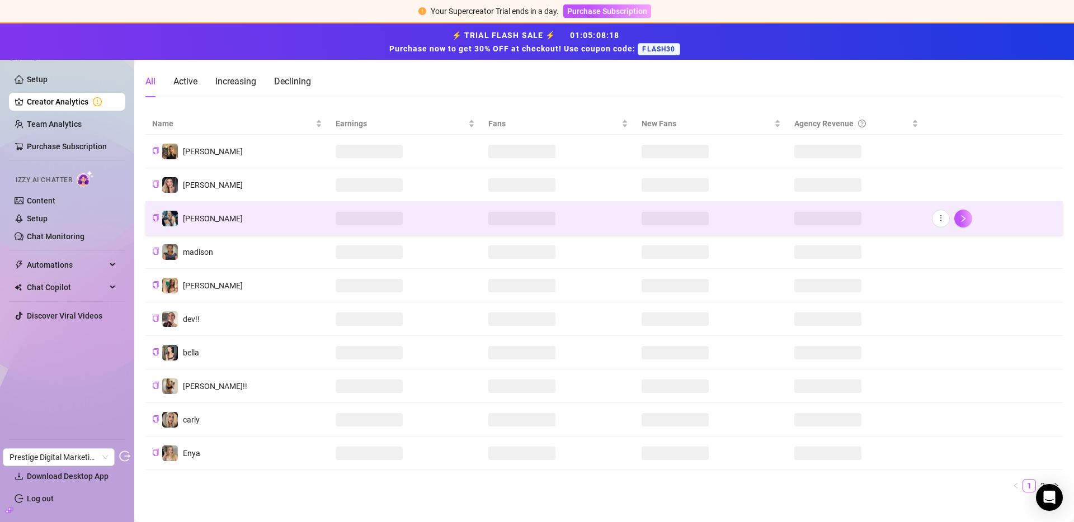
scroll to position [103, 0]
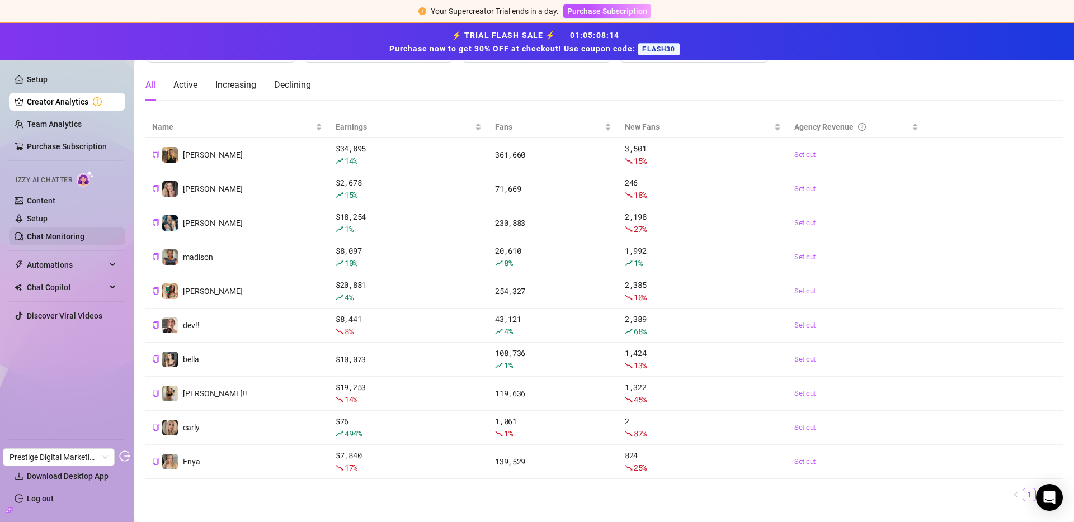
click at [61, 234] on link "Chat Monitoring" at bounding box center [56, 236] width 58 height 9
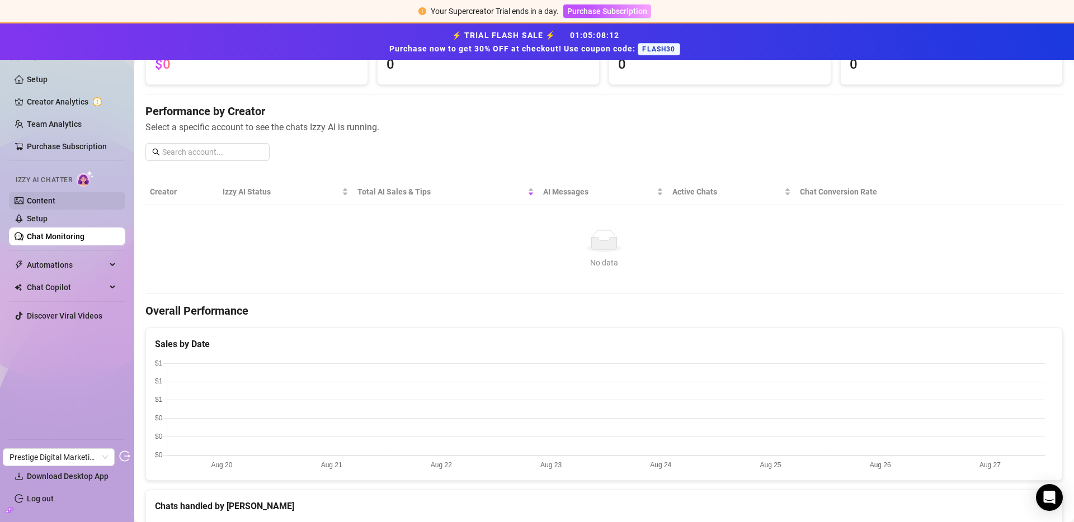
click at [51, 201] on link "Content" at bounding box center [41, 200] width 29 height 9
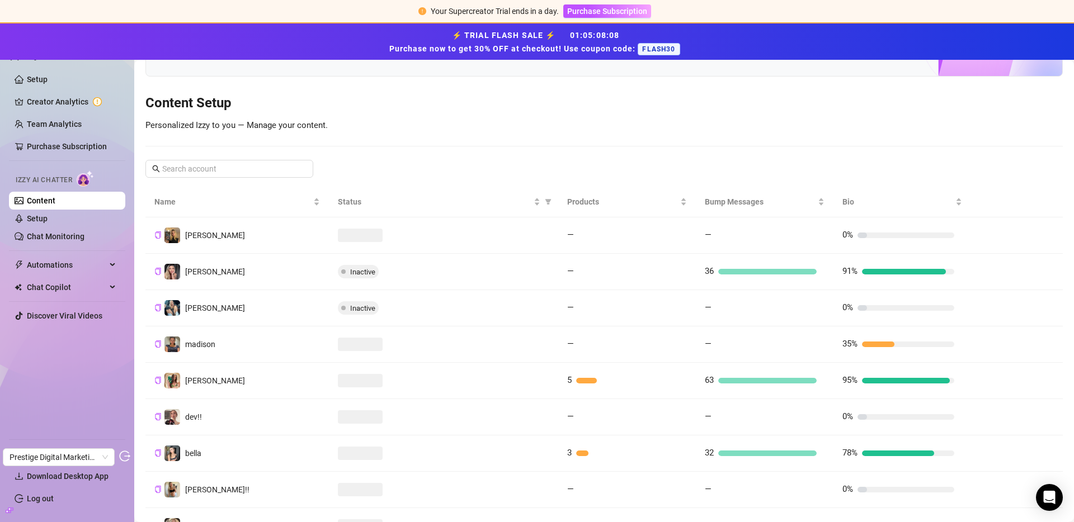
scroll to position [199, 0]
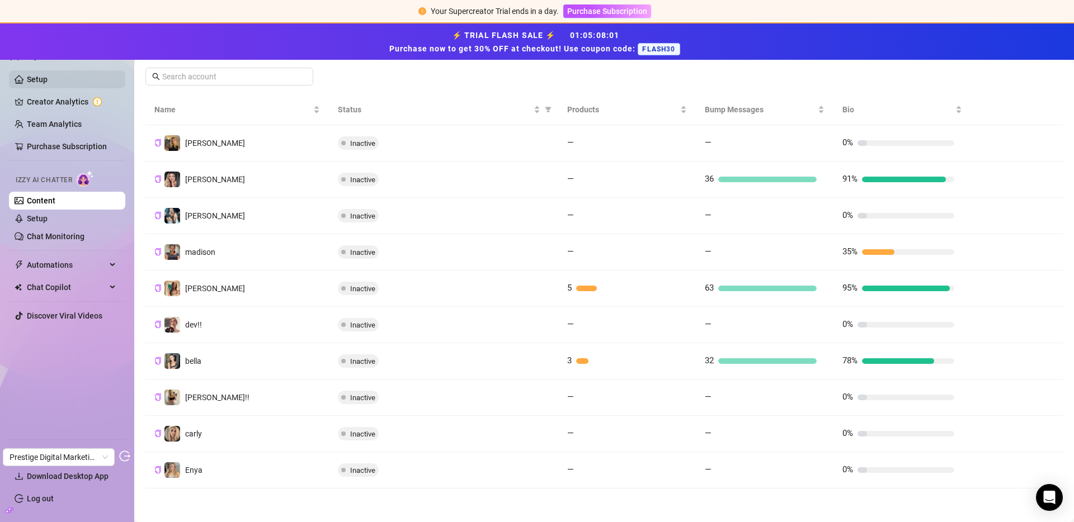
click at [39, 75] on link "Setup" at bounding box center [37, 79] width 21 height 9
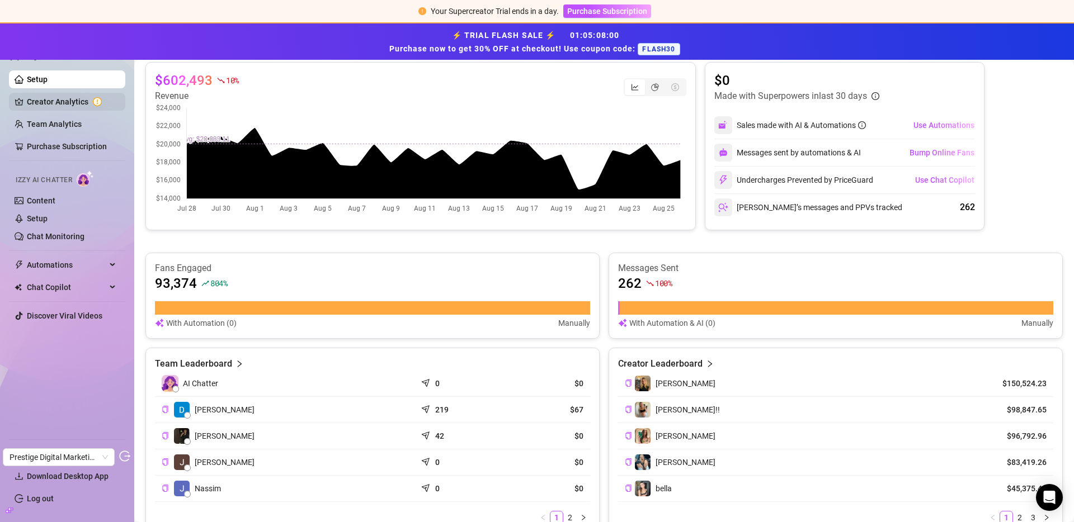
click at [62, 101] on link "Creator Analytics" at bounding box center [71, 102] width 89 height 18
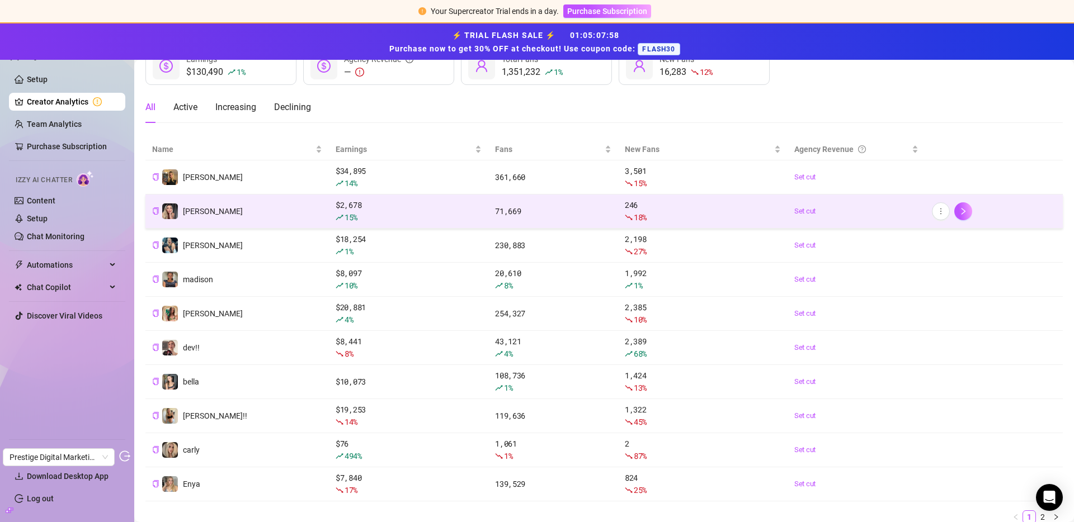
scroll to position [96, 0]
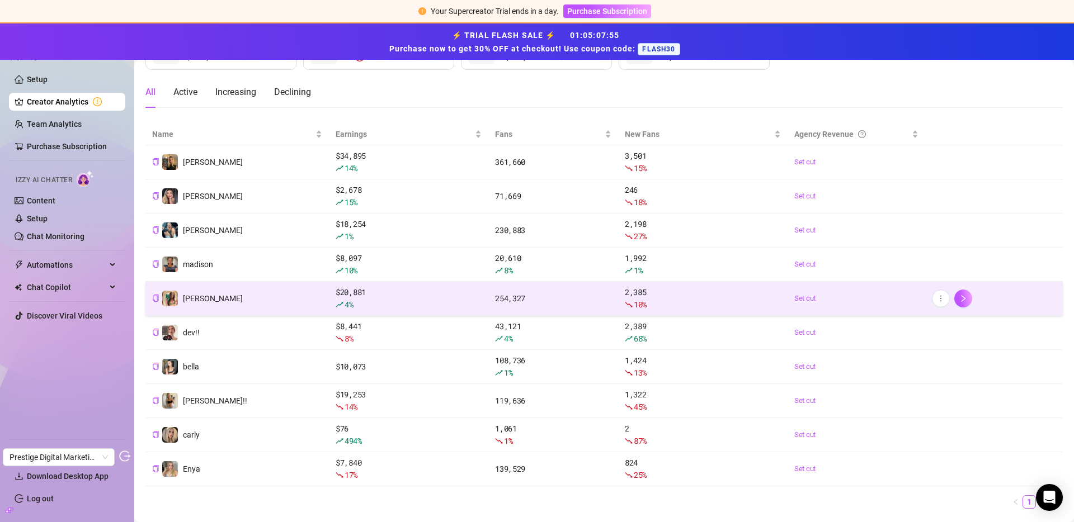
click at [230, 293] on td "fiona" at bounding box center [236, 299] width 183 height 34
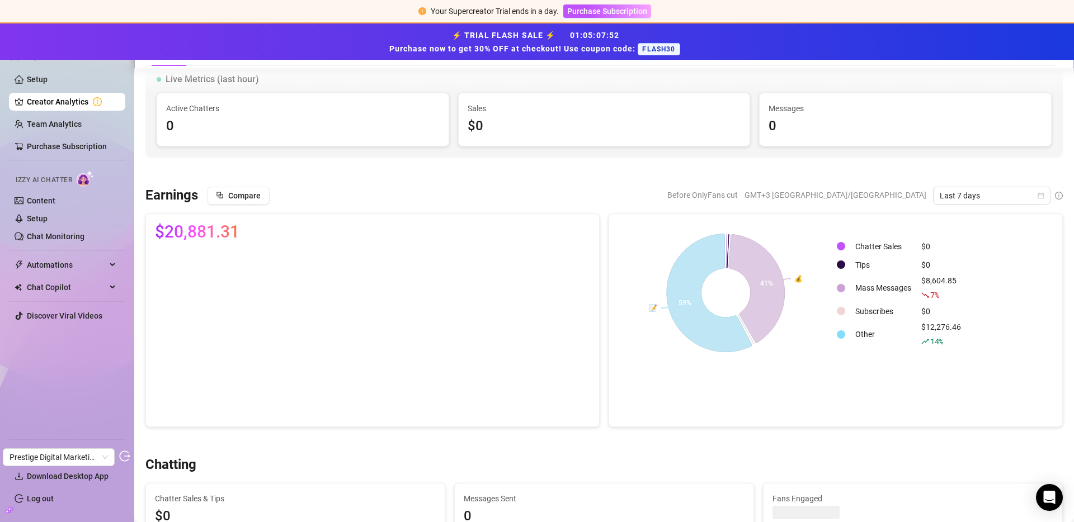
scroll to position [62, 0]
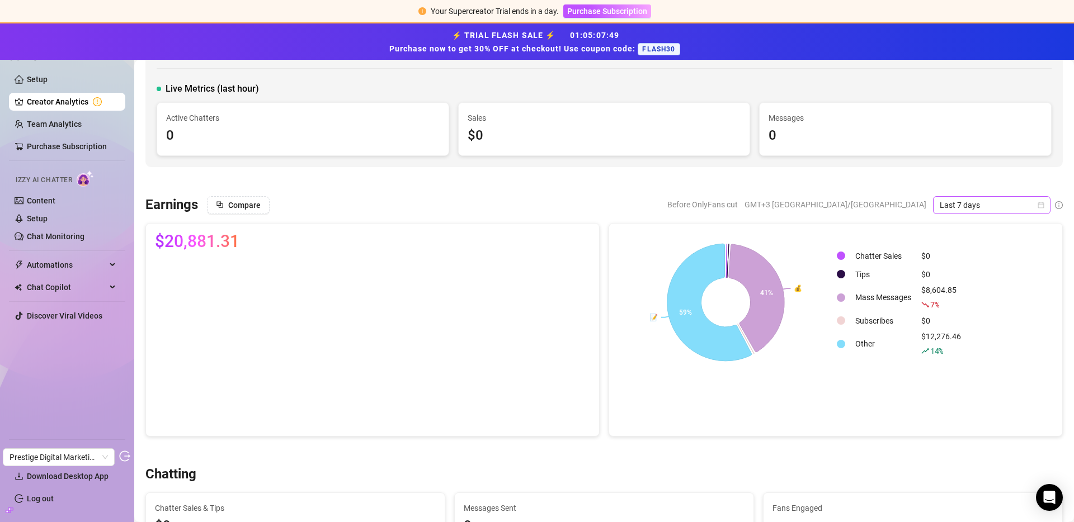
click at [989, 212] on span "Last 7 days" at bounding box center [991, 205] width 104 height 17
click at [967, 262] on div "Last 30 days" at bounding box center [983, 263] width 100 height 12
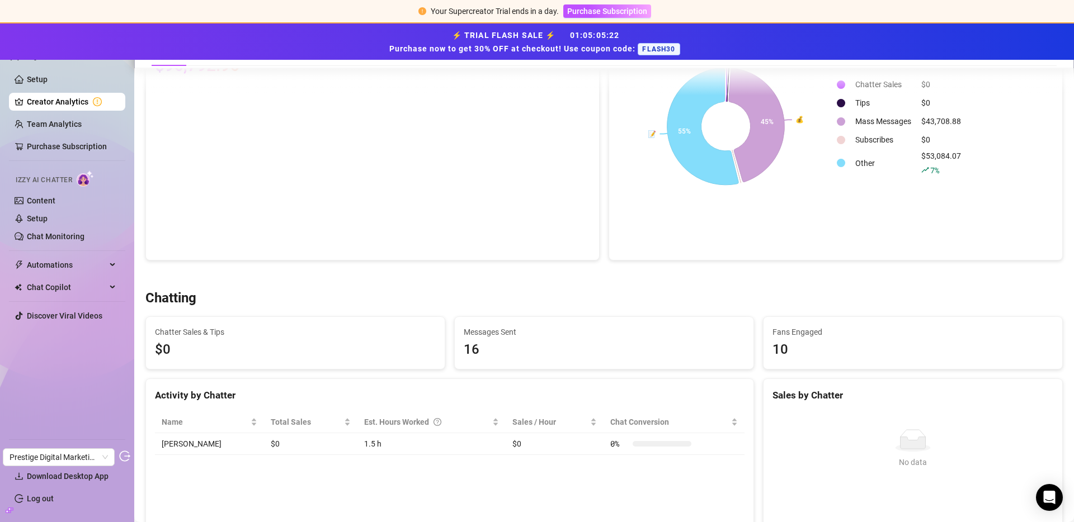
scroll to position [0, 0]
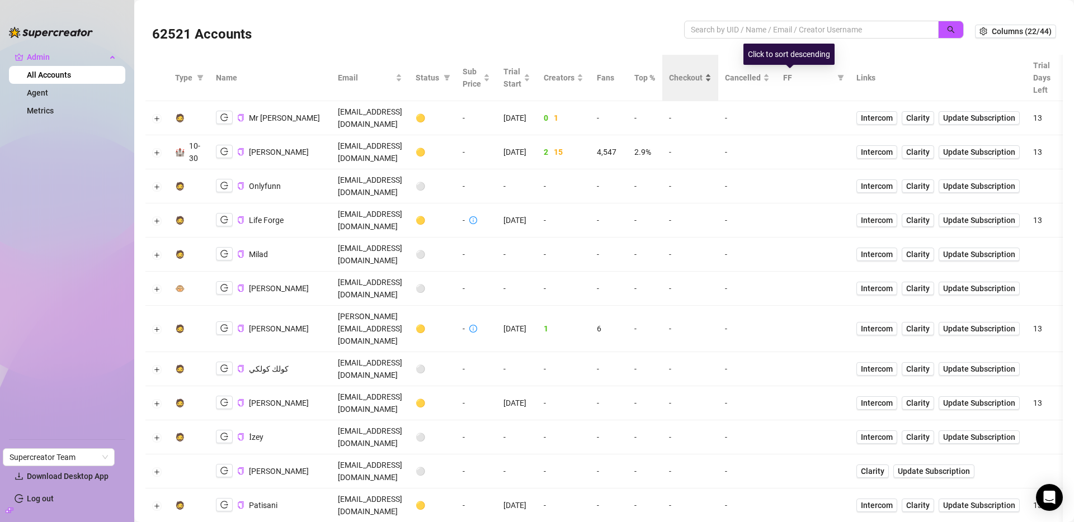
click at [711, 84] on div "Checkout" at bounding box center [690, 78] width 42 height 12
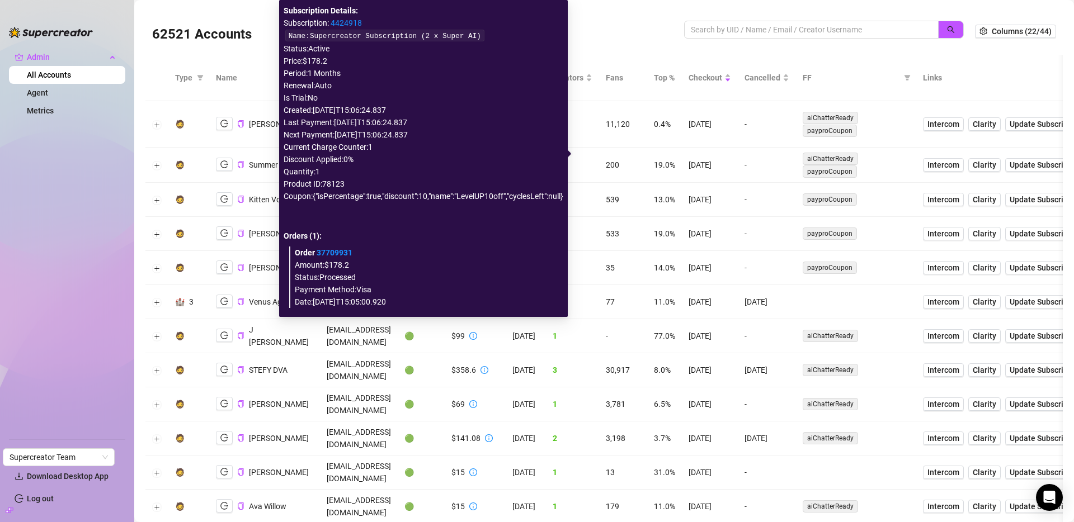
click at [335, 25] on link "4424918" at bounding box center [345, 22] width 31 height 9
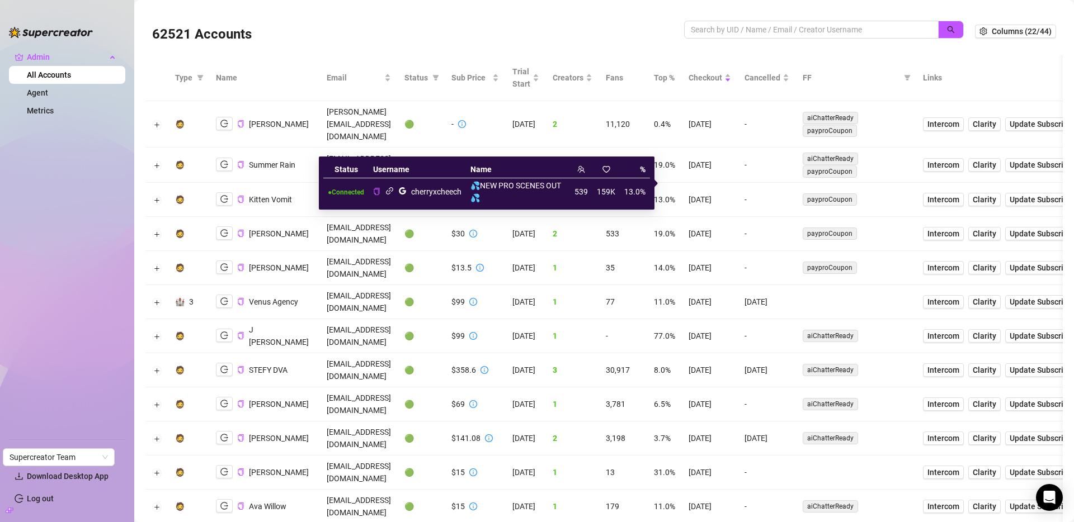
click at [390, 189] on icon "link" at bounding box center [389, 191] width 8 height 8
